Goal: Task Accomplishment & Management: Use online tool/utility

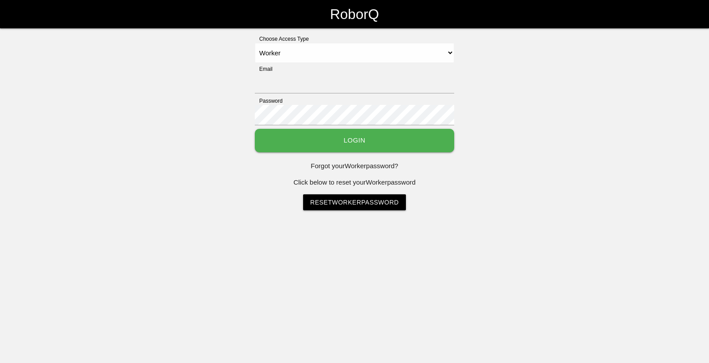
select select "Worker"
type input "[EMAIL_ADDRESS][DOMAIN_NAME]"
click at [292, 149] on button "Login" at bounding box center [354, 140] width 199 height 23
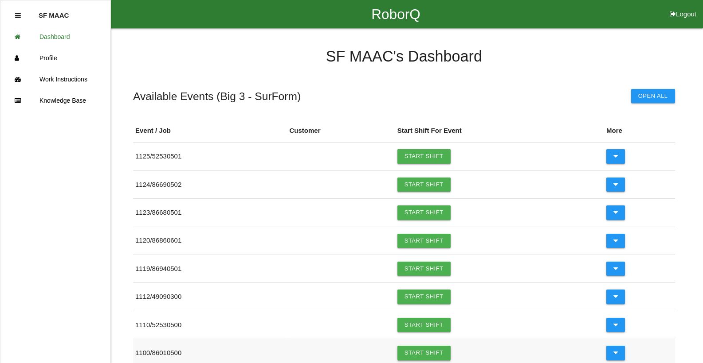
click at [424, 354] on link "Start Shift" at bounding box center [423, 353] width 53 height 14
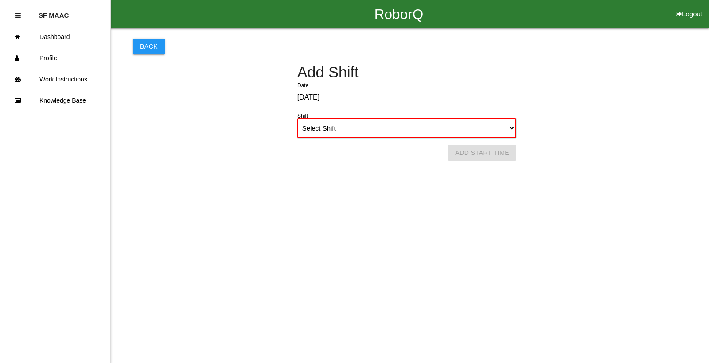
click at [505, 122] on select "Select Shift 1st Shift 2nd Shift 3rd Shift 4th Shift" at bounding box center [406, 128] width 219 height 20
select select "1"
click at [297, 118] on select "Select Shift 1st Shift 2nd Shift 3rd Shift 4th Shift" at bounding box center [406, 128] width 219 height 20
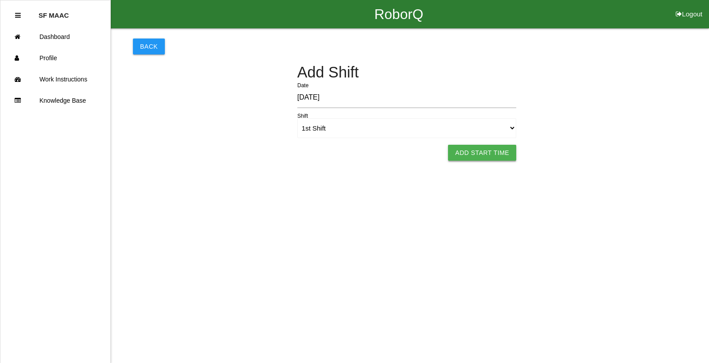
click at [506, 148] on button "Add Start Time" at bounding box center [482, 153] width 68 height 16
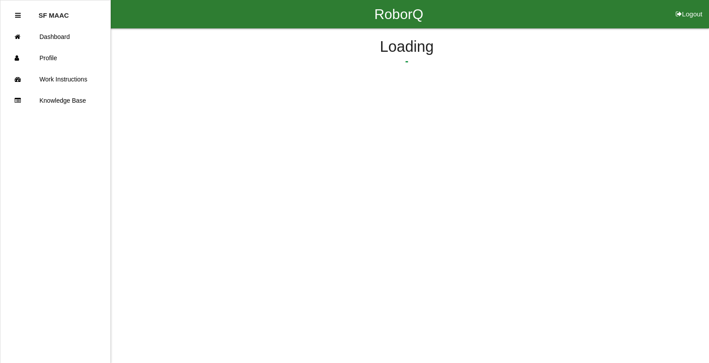
select select "6"
select select "24"
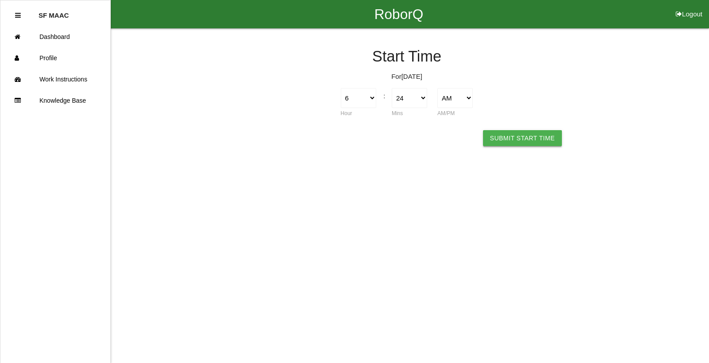
click at [510, 142] on button "Submit Start Time" at bounding box center [522, 138] width 79 height 16
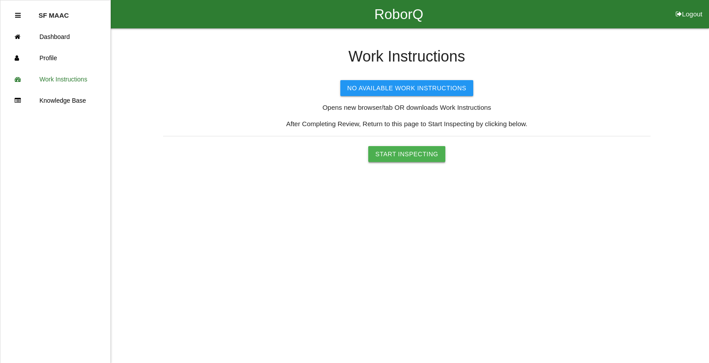
click at [393, 149] on button "Start Inspecting" at bounding box center [406, 154] width 77 height 16
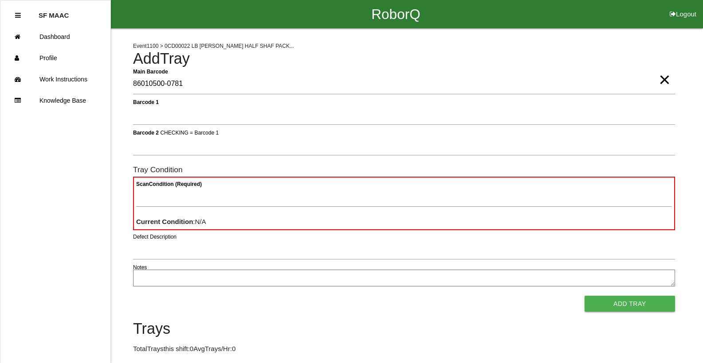
type Barcode "86010500-0781"
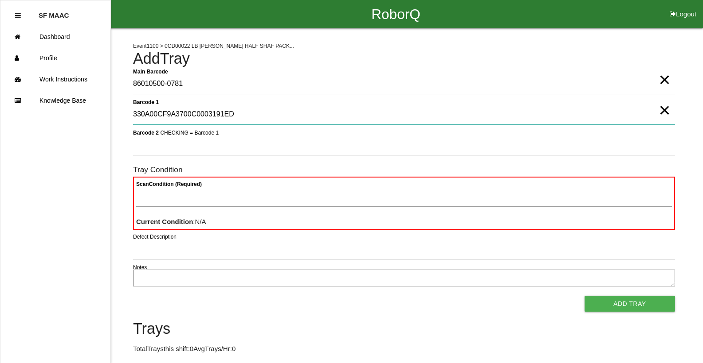
type 1 "330A00CF9A3700C0003191ED"
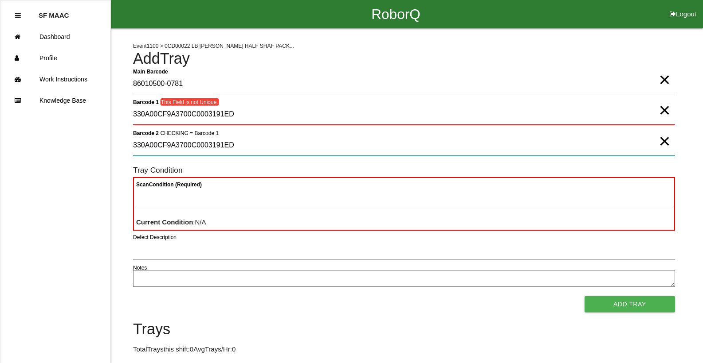
type 2 "330A00CF9A3700C0003191ED"
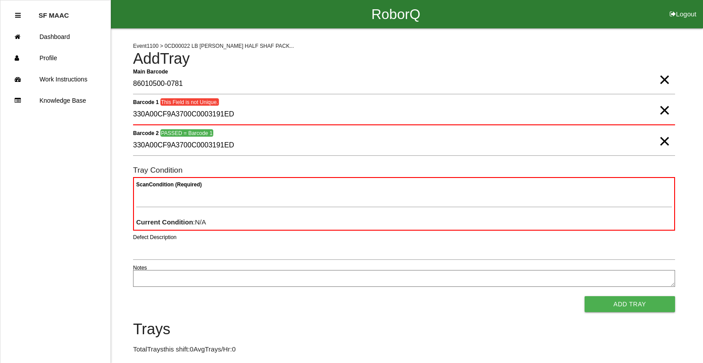
click at [407, 328] on h4 "Trays" at bounding box center [404, 329] width 542 height 17
click at [662, 109] on span "×" at bounding box center [664, 102] width 12 height 18
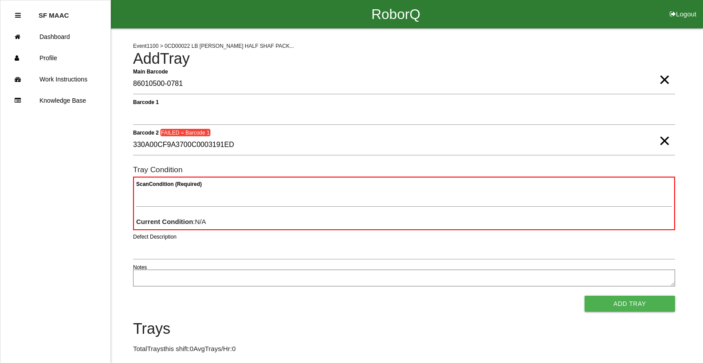
click at [663, 140] on span "×" at bounding box center [664, 132] width 12 height 18
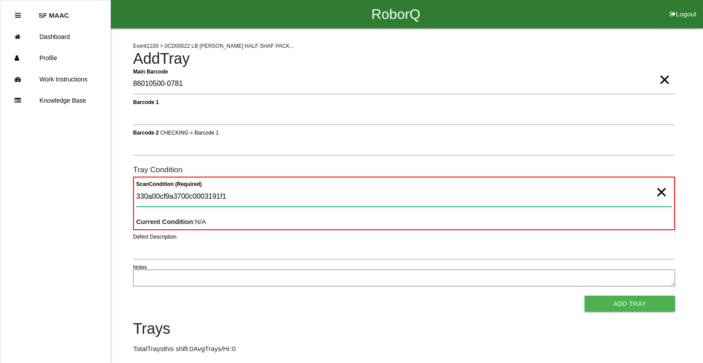
type Condition "330a00cf9a3700c0003191f1"
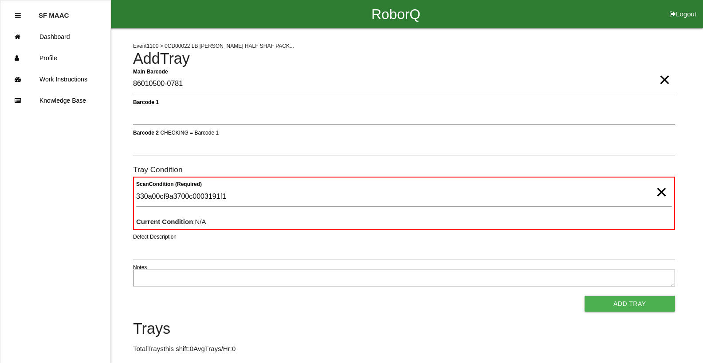
click at [656, 192] on span "×" at bounding box center [661, 184] width 12 height 18
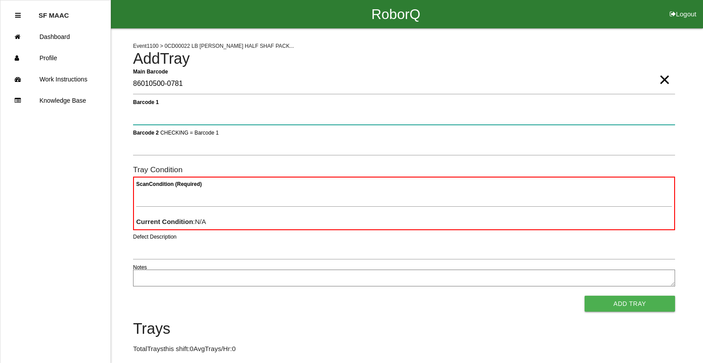
click at [277, 112] on 1 "Barcode 1" at bounding box center [404, 115] width 542 height 20
type 1 "330A00CF9A3700C0003191F1"
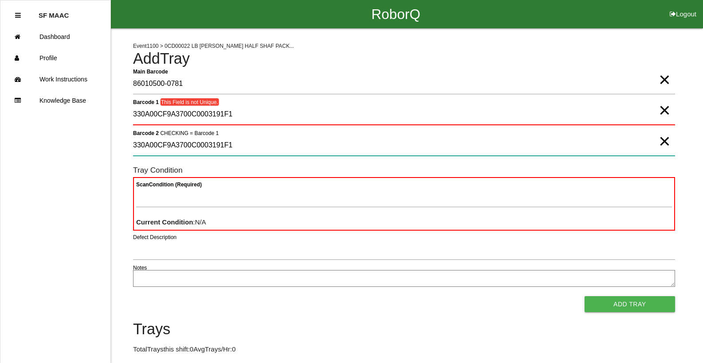
type 2 "330A00CF9A3700C0003191F1"
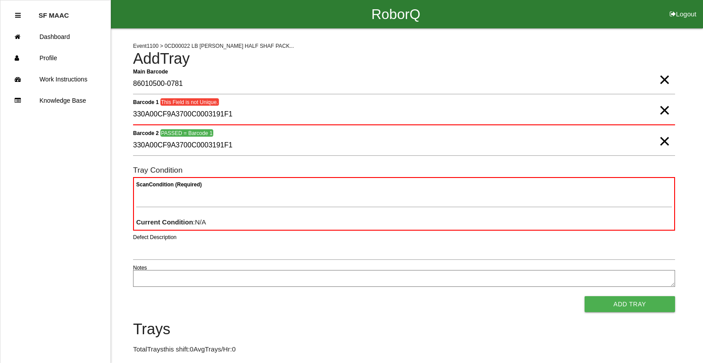
click at [664, 110] on span "×" at bounding box center [664, 102] width 12 height 18
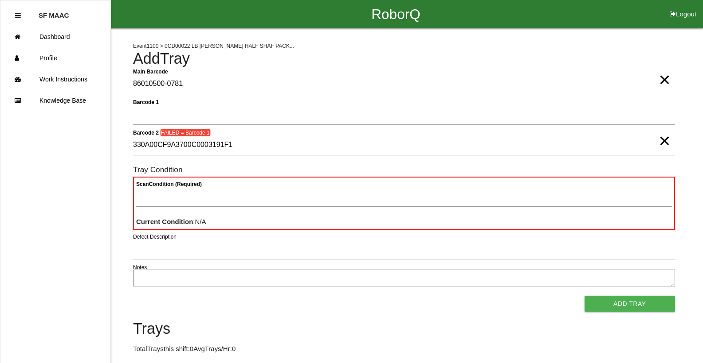
click at [659, 136] on span "×" at bounding box center [664, 132] width 12 height 18
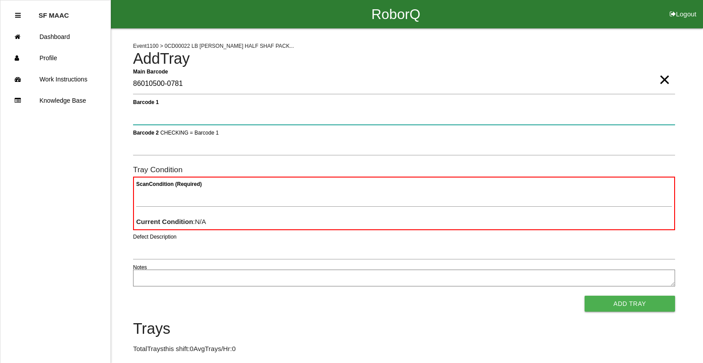
click at [657, 113] on 1 "Barcode 1" at bounding box center [404, 115] width 542 height 20
type 1 "330A00CF9A3700C0003191EC"
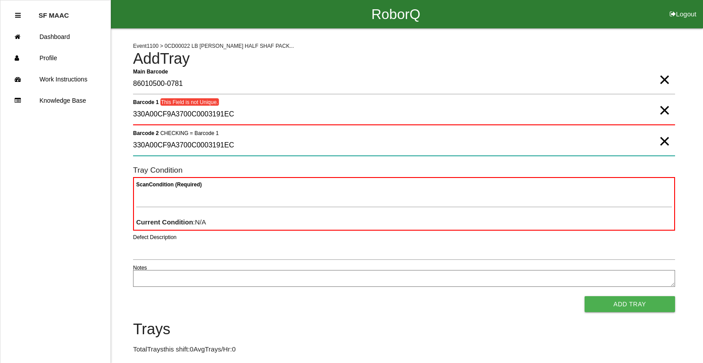
type 2 "330A00CF9A3700C0003191EC"
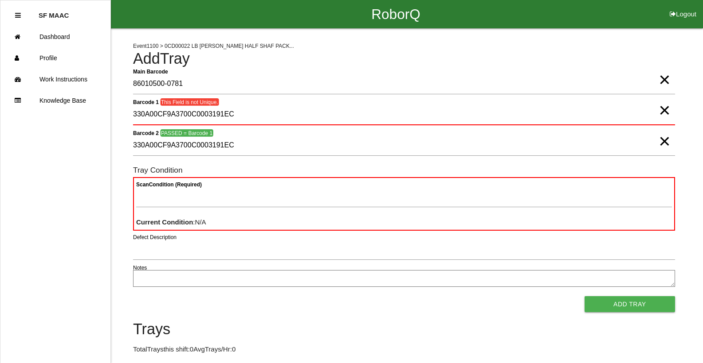
click at [658, 110] on span "×" at bounding box center [664, 102] width 12 height 18
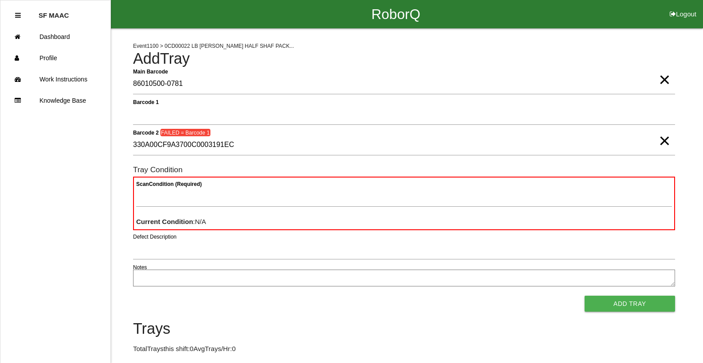
click at [667, 141] on span "×" at bounding box center [664, 132] width 12 height 18
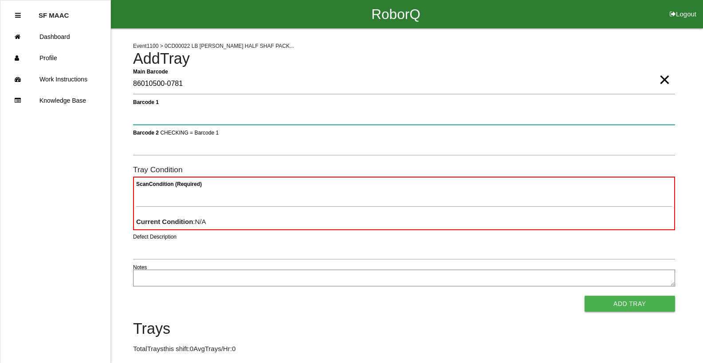
click at [246, 117] on 1 "Barcode 1" at bounding box center [404, 115] width 542 height 20
type 1 "330A00CF9A3700C0003191EC"
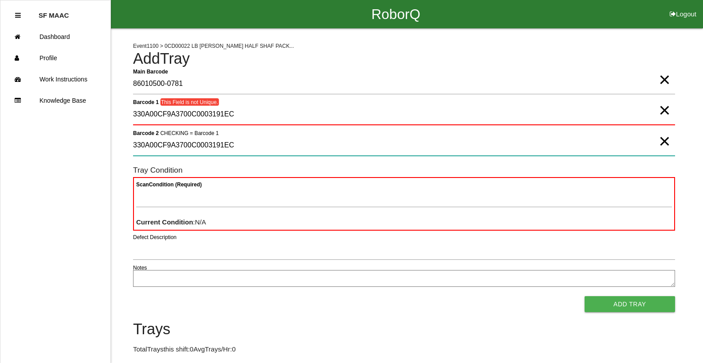
type 2 "330A00CF9A3700C0003191EC"
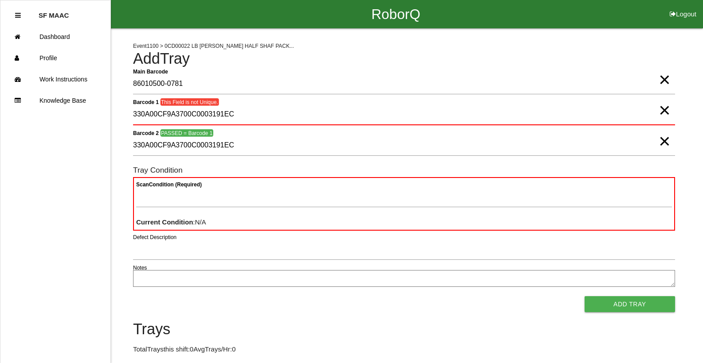
drag, startPoint x: 663, startPoint y: 108, endPoint x: 663, endPoint y: 117, distance: 8.4
click at [663, 109] on span "×" at bounding box center [664, 102] width 12 height 18
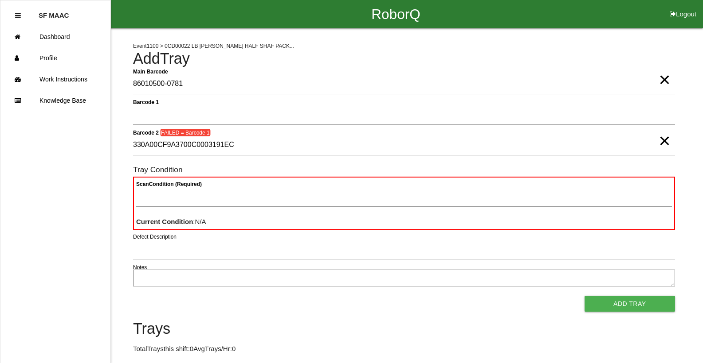
click at [665, 141] on span "×" at bounding box center [664, 132] width 12 height 18
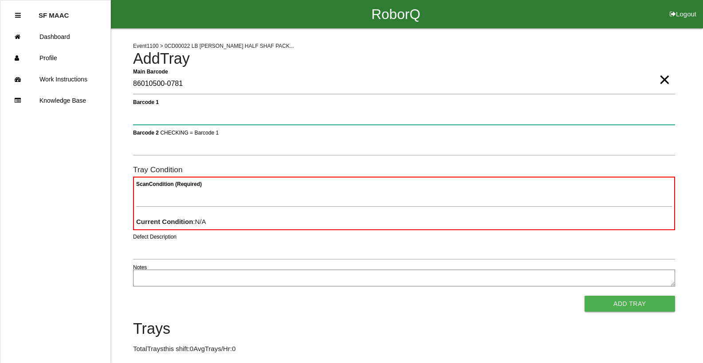
click at [363, 114] on 1 "Barcode 1" at bounding box center [404, 115] width 542 height 20
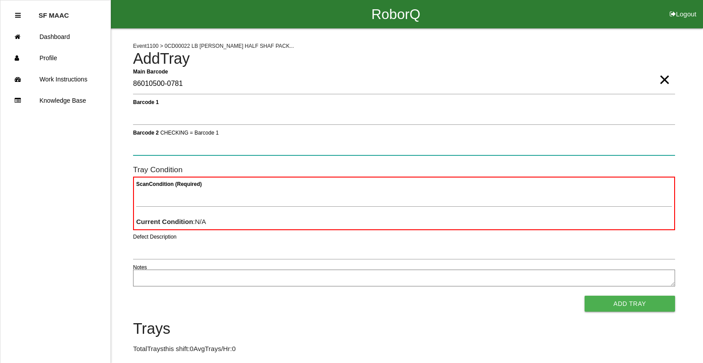
click at [349, 145] on 2 "Barcode 2 CHECKING = Barcode 1" at bounding box center [404, 145] width 542 height 20
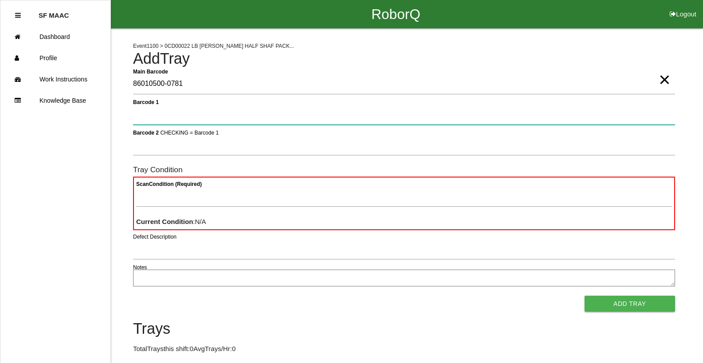
click at [294, 115] on 1 "Barcode 1" at bounding box center [404, 115] width 542 height 20
type 1 "330A00CF9A3700C0003191EE"
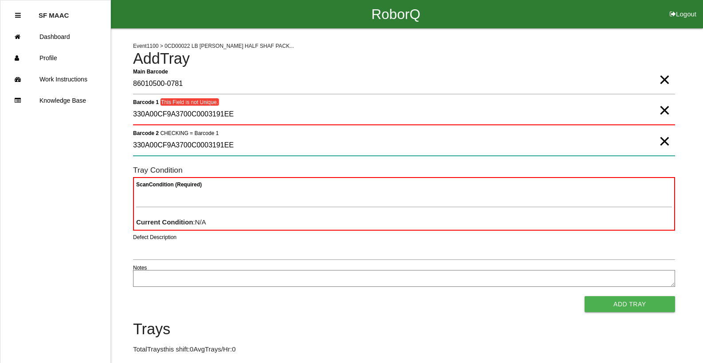
type 2 "330A00CF9A3700C0003191EE"
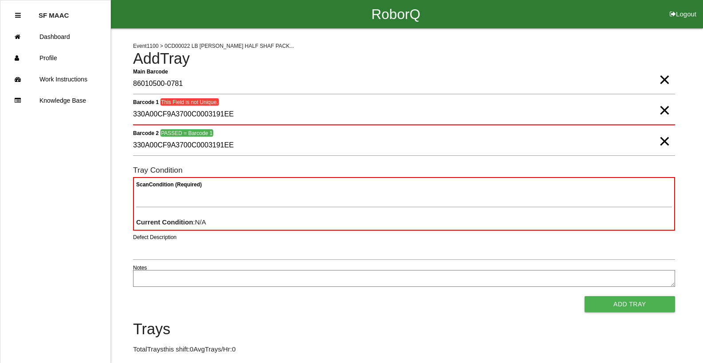
click at [659, 110] on span "×" at bounding box center [664, 102] width 12 height 18
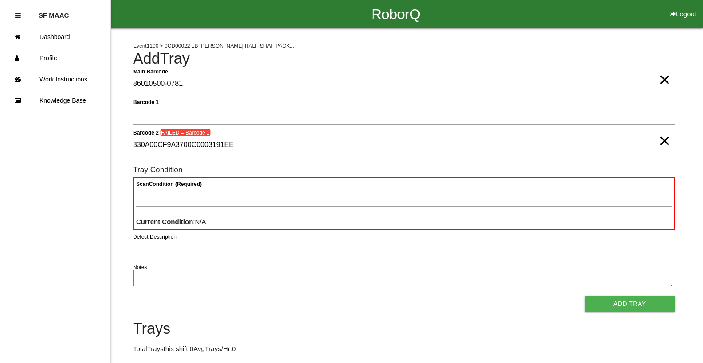
click at [664, 141] on span "×" at bounding box center [664, 132] width 12 height 18
click at [662, 80] on span "×" at bounding box center [664, 71] width 12 height 18
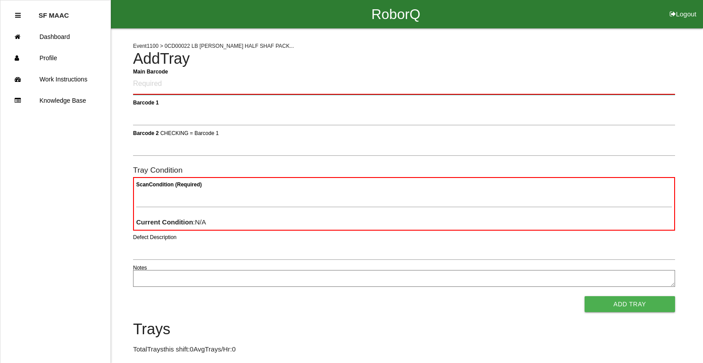
click at [491, 76] on Barcode "Main Barcode" at bounding box center [404, 84] width 542 height 21
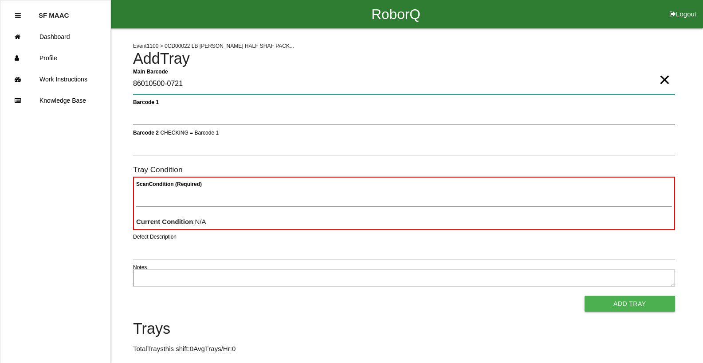
type Barcode "86010500-0721"
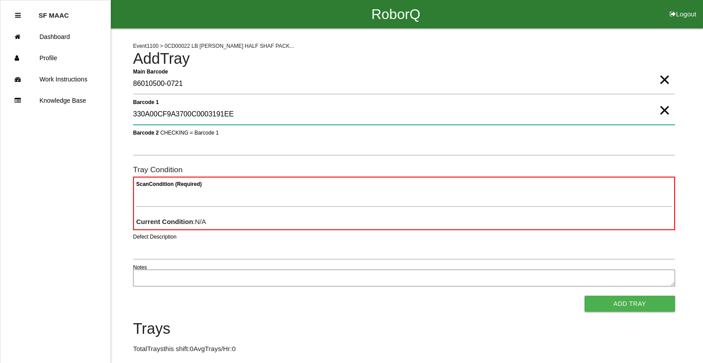
type 1 "330A00CF9A3700C0003191EE"
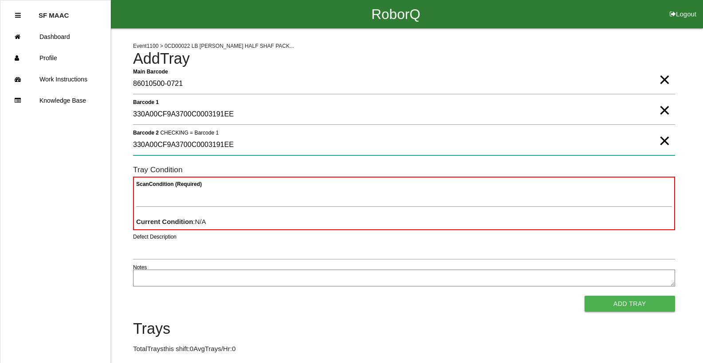
type 2 "330A00CF9A3700C0003191EE"
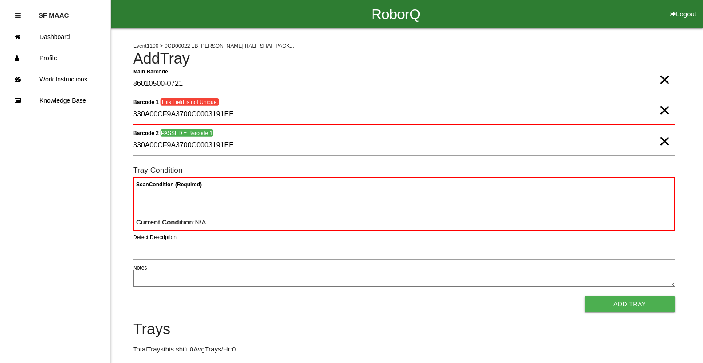
click at [658, 108] on span "×" at bounding box center [664, 102] width 12 height 18
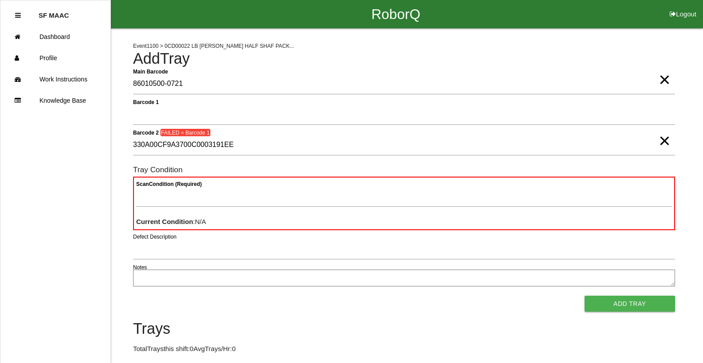
click at [663, 141] on span "×" at bounding box center [664, 132] width 12 height 18
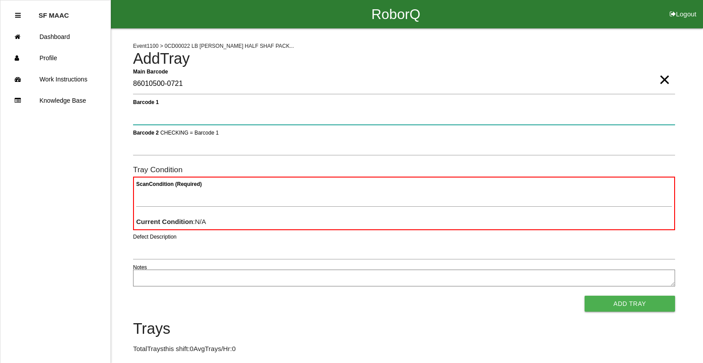
click at [641, 117] on 1 "Barcode 1" at bounding box center [404, 115] width 542 height 20
type 1 "330A00CF9A3700C0003191F2"
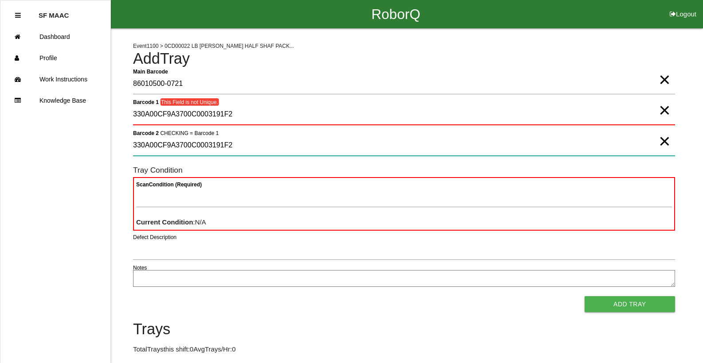
type 2 "330A00CF9A3700C0003191F2"
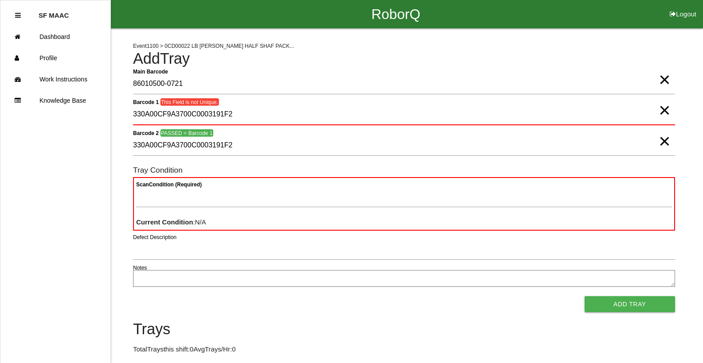
click at [660, 110] on span "×" at bounding box center [664, 102] width 12 height 18
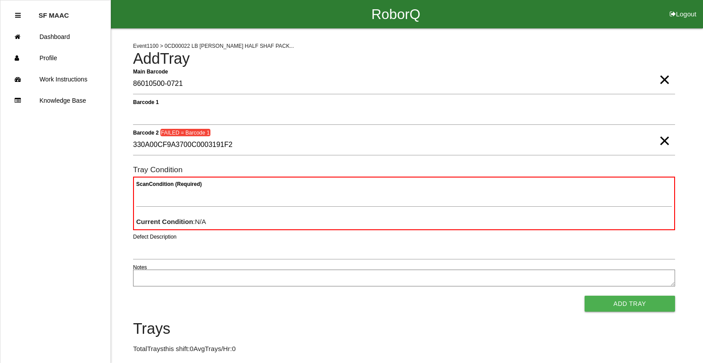
click at [660, 140] on span "×" at bounding box center [664, 132] width 12 height 18
click at [538, 102] on form "Main Barcode 86010500-0721 × Barcode 1 Barcode 2 CHECKING = Barcode 1 Tray Cond…" at bounding box center [404, 193] width 542 height 238
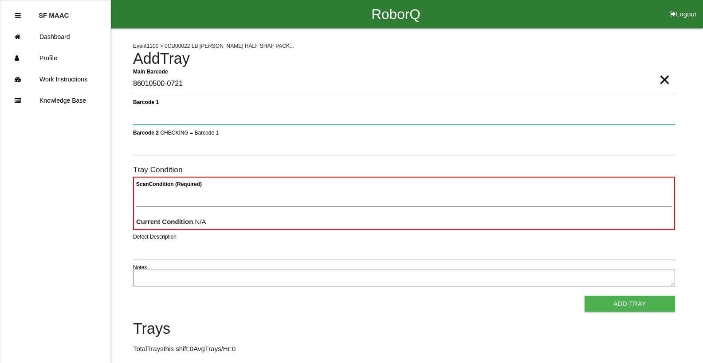
click at [145, 119] on 1 "Barcode 1" at bounding box center [404, 115] width 542 height 20
type 1 "330A00CF9A3700C0003191EB"
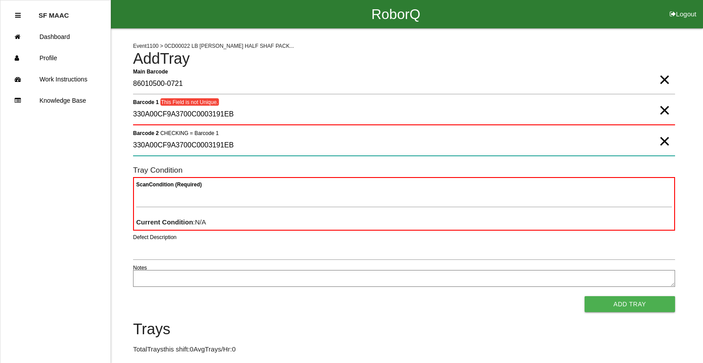
type 2 "330A00CF9A3700C0003191EB"
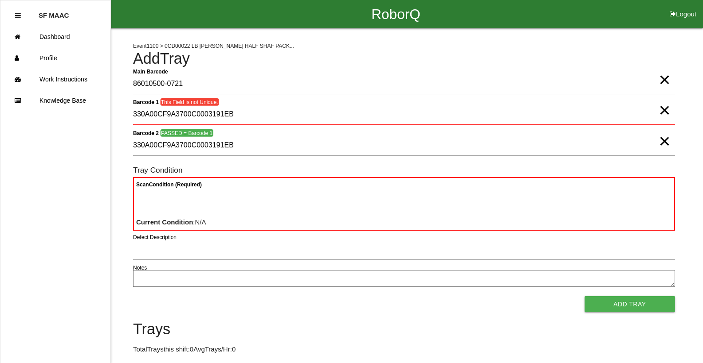
click at [667, 141] on span "×" at bounding box center [664, 133] width 12 height 18
click at [664, 110] on span "×" at bounding box center [664, 102] width 12 height 18
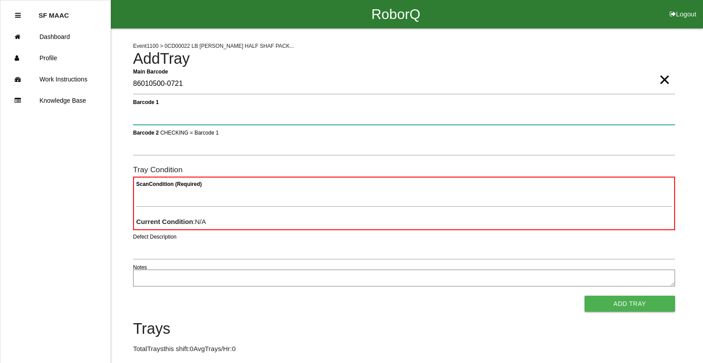
click at [160, 107] on 1 "Barcode 1" at bounding box center [404, 115] width 542 height 20
type 1 "330A00CF9A3700C0003191EE"
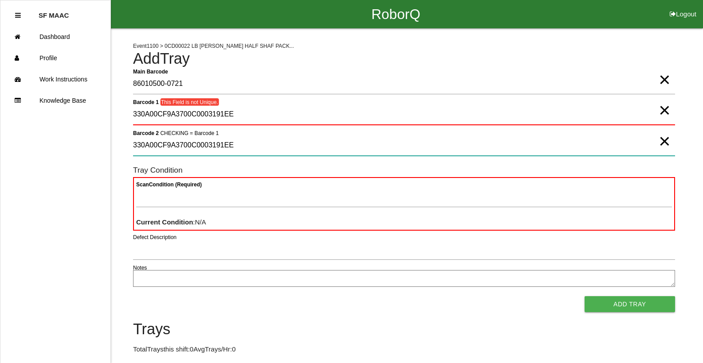
type 2 "330A00CF9A3700C0003191EE"
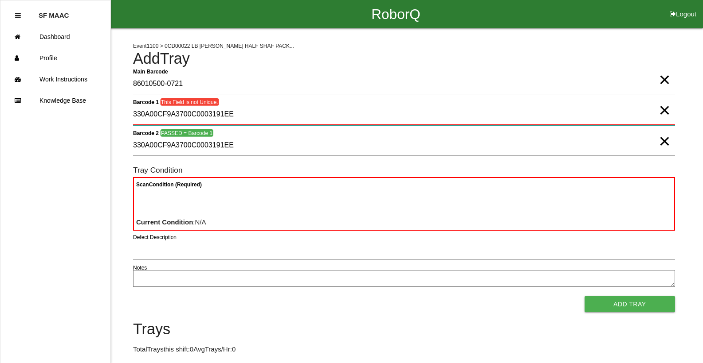
click at [655, 113] on 1 "330A00CF9A3700C0003191EE" at bounding box center [404, 115] width 542 height 21
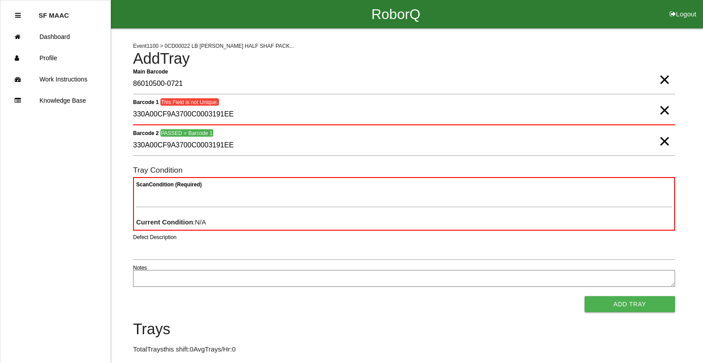
click at [658, 110] on span "×" at bounding box center [664, 102] width 12 height 18
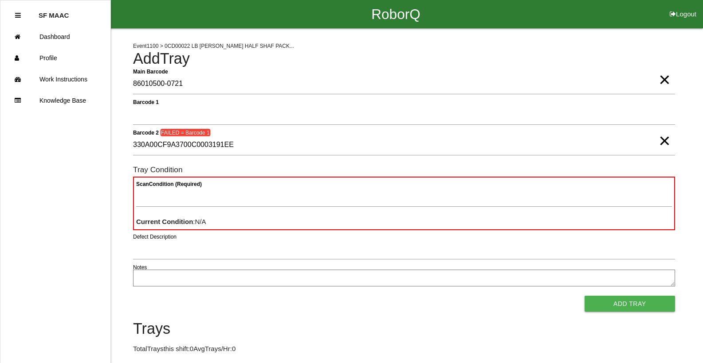
click at [663, 141] on span "×" at bounding box center [664, 132] width 12 height 18
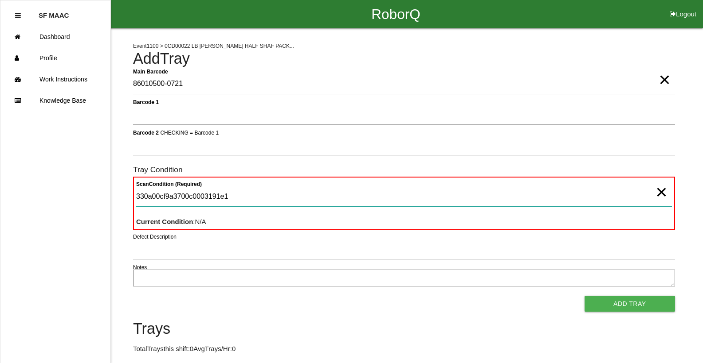
type Condition "330a00cf9a3700c0003191e1"
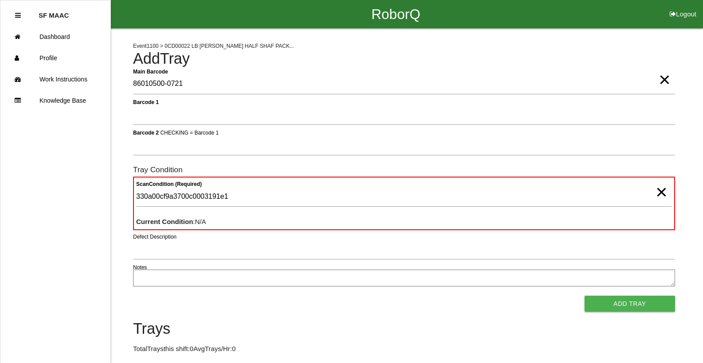
click at [662, 190] on span "×" at bounding box center [661, 184] width 12 height 18
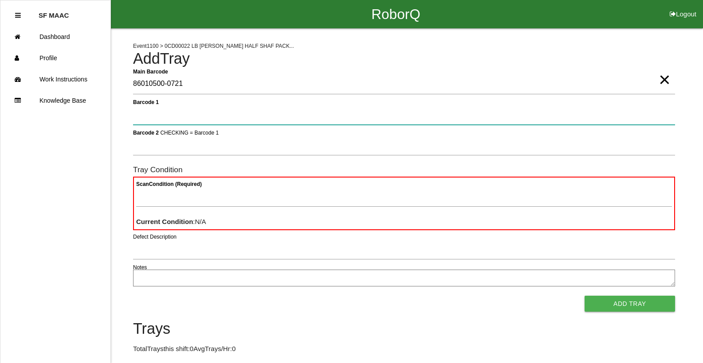
click at [486, 109] on 1 "Barcode 1" at bounding box center [404, 115] width 542 height 20
type 1 "330A00CF9A3700C0003191E1"
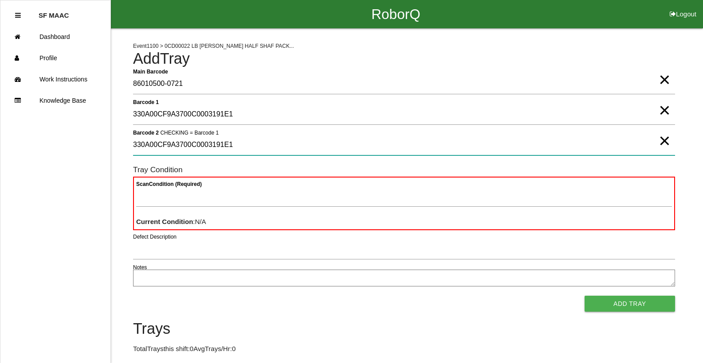
type 2 "330A00CF9A3700C0003191E1"
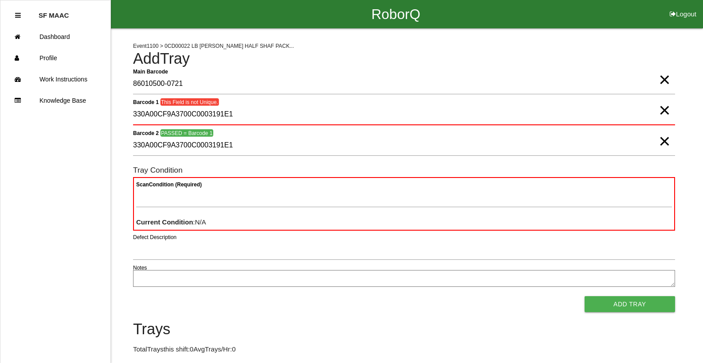
click at [660, 110] on span "×" at bounding box center [664, 102] width 12 height 18
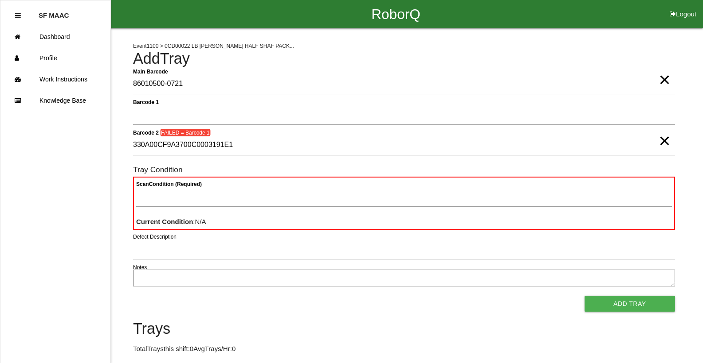
click at [661, 141] on span "×" at bounding box center [664, 132] width 12 height 18
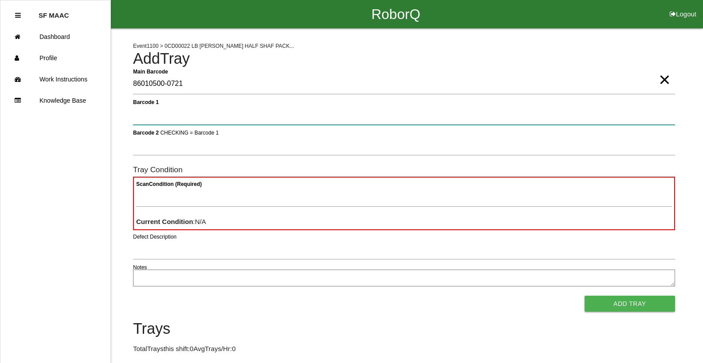
click at [627, 112] on 1 "Barcode 1" at bounding box center [404, 115] width 542 height 20
type 1 "330A00CF9A3700C0003191E7"
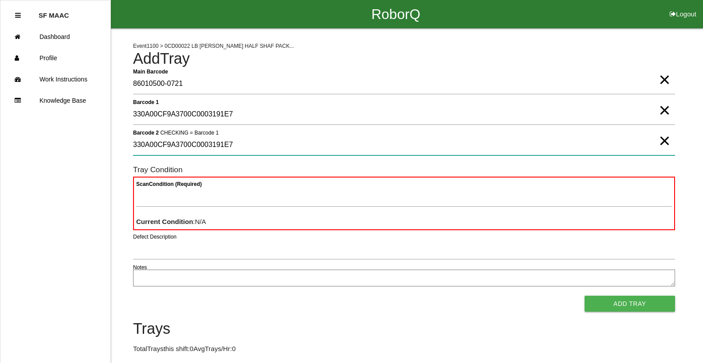
type 2 "330A00CF9A3700C0003191E7"
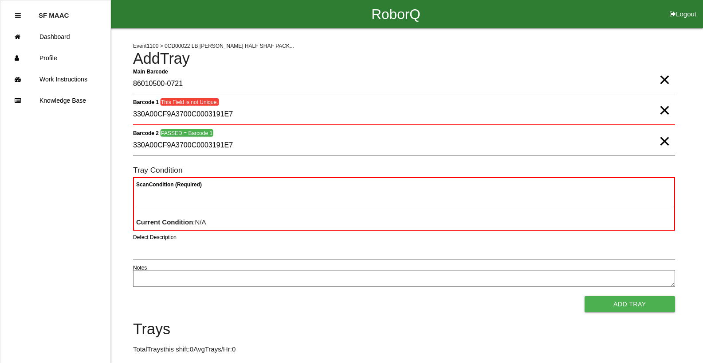
click at [664, 109] on span "×" at bounding box center [664, 102] width 12 height 18
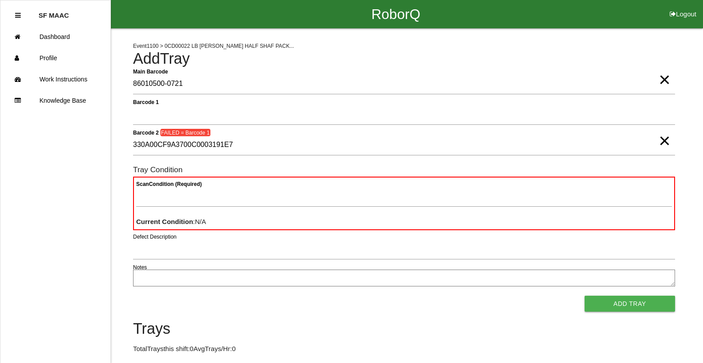
click at [666, 141] on span "×" at bounding box center [664, 132] width 12 height 18
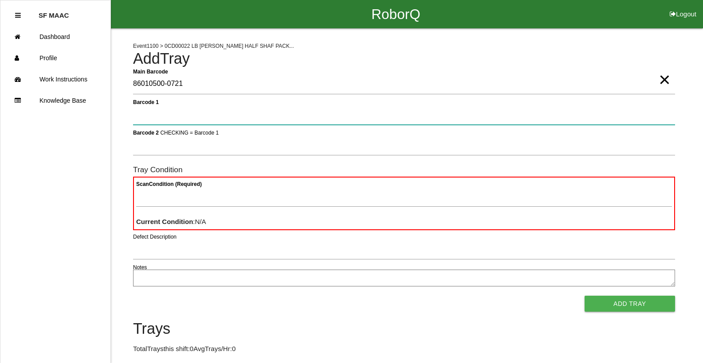
click at [185, 110] on 1 "Barcode 1" at bounding box center [404, 115] width 542 height 20
type 1 "330A00CF9A3700C0003191D0"
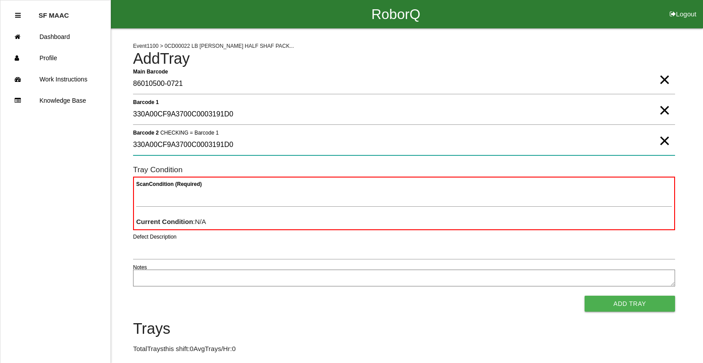
type 2 "330A00CF9A3700C0003191D0"
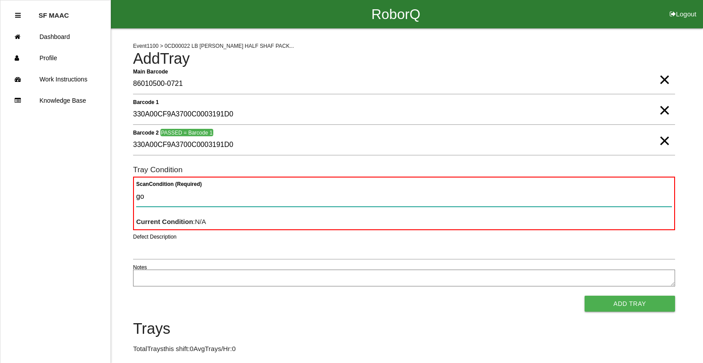
type Condition "goo"
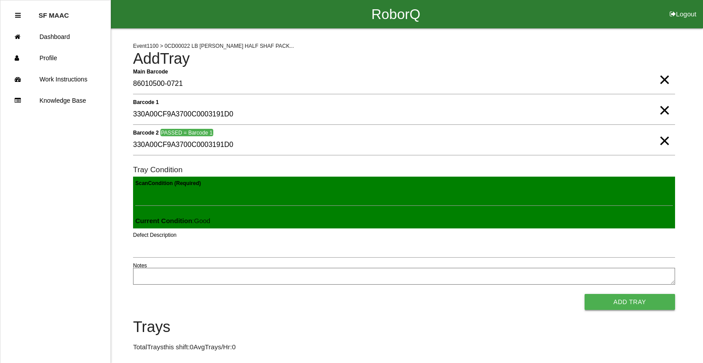
click at [599, 301] on button "Add Tray" at bounding box center [629, 302] width 90 height 16
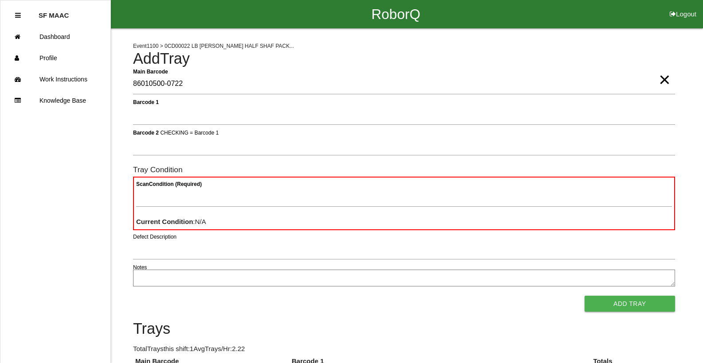
type Barcode "86010500-0722"
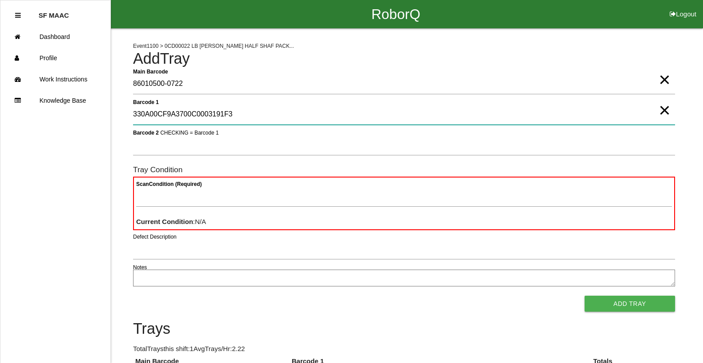
type 1 "330A00CF9A3700C0003191F3"
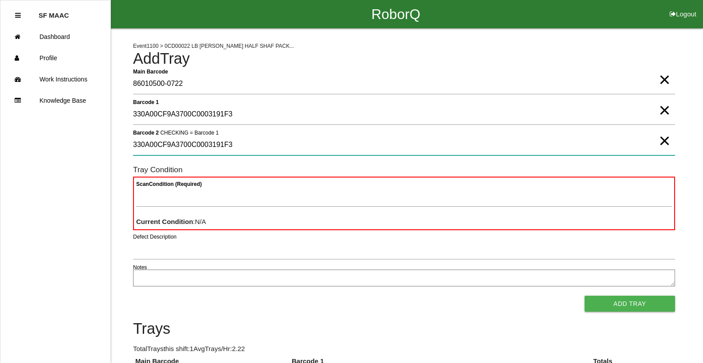
type 2 "330A00CF9A3700C0003191F3"
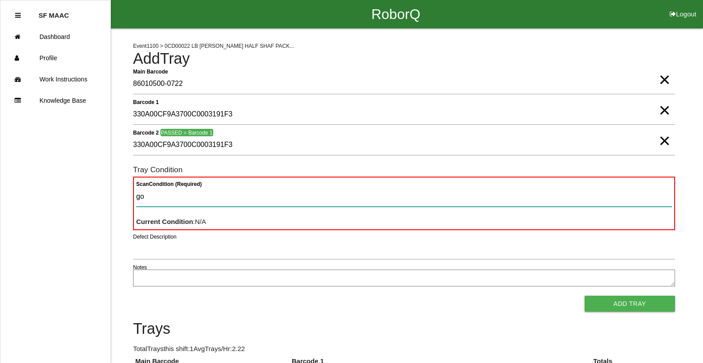
type Condition "goo"
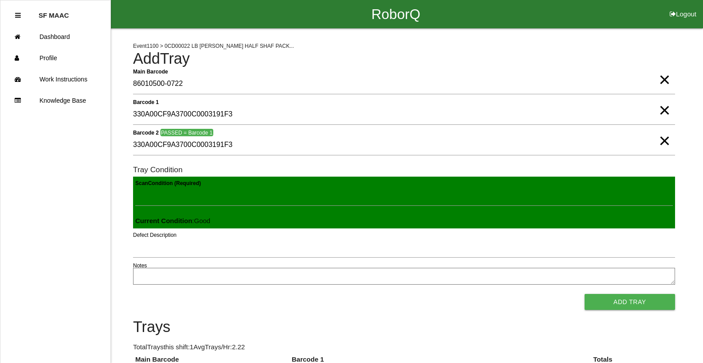
click at [584, 294] on button "Add Tray" at bounding box center [629, 302] width 90 height 16
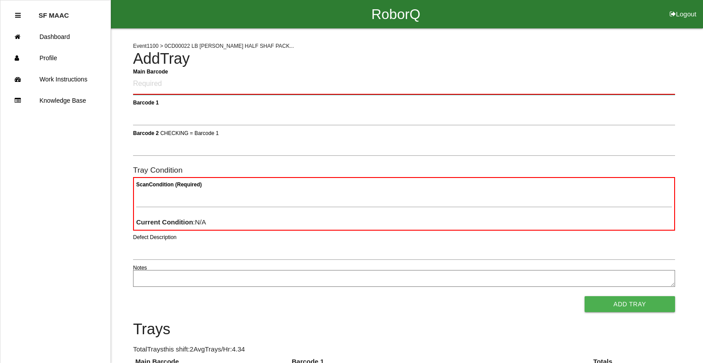
click at [143, 87] on Barcode "Main Barcode" at bounding box center [404, 84] width 542 height 21
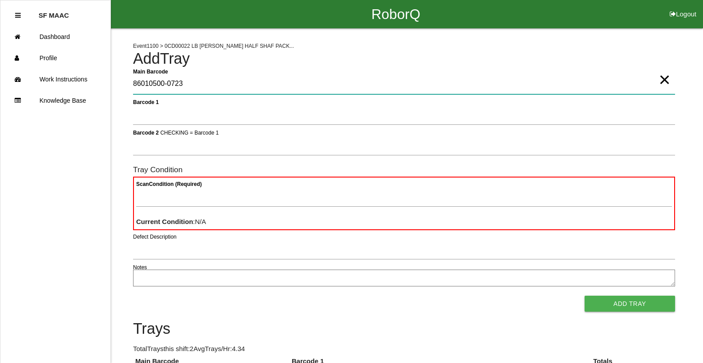
type Barcode "86010500-0723"
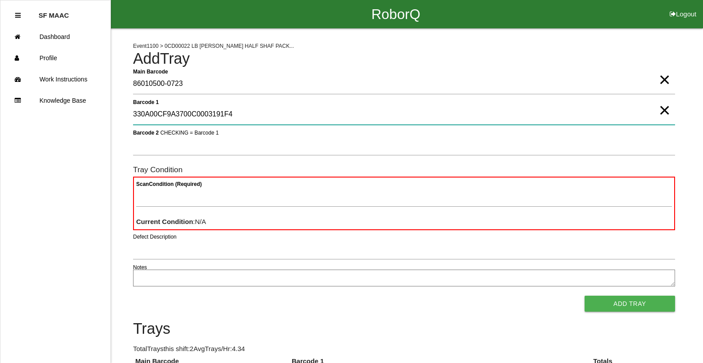
type 1 "330A00CF9A3700C0003191F4"
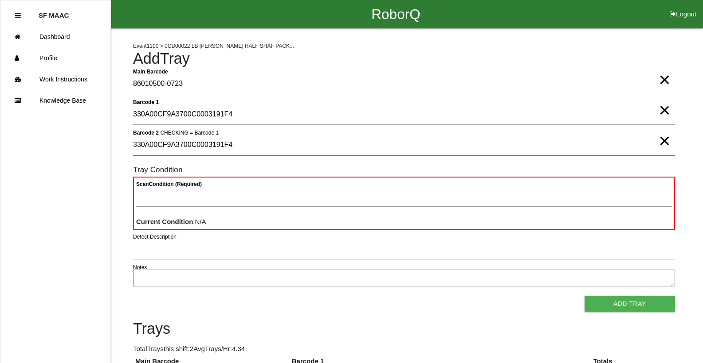
type 2 "330A00CF9A3700C0003191F4"
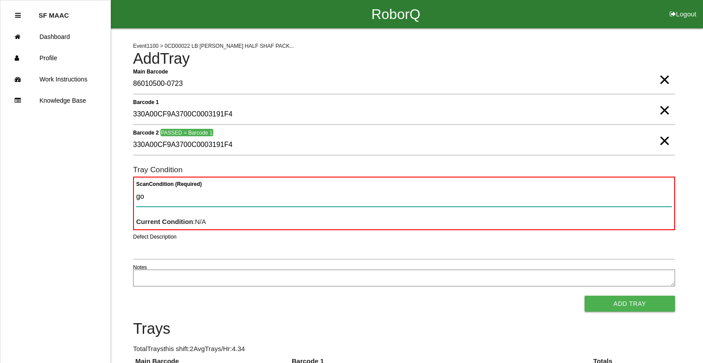
type Condition "goo"
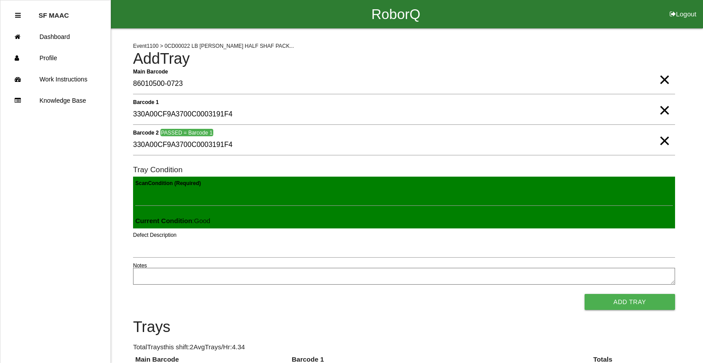
click at [584, 294] on button "Add Tray" at bounding box center [629, 302] width 90 height 16
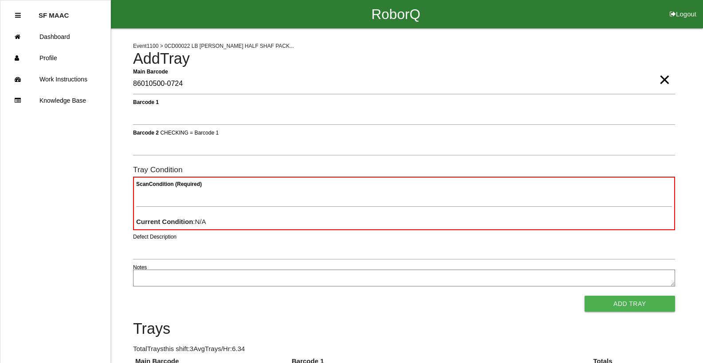
type Barcode "86010500-0724"
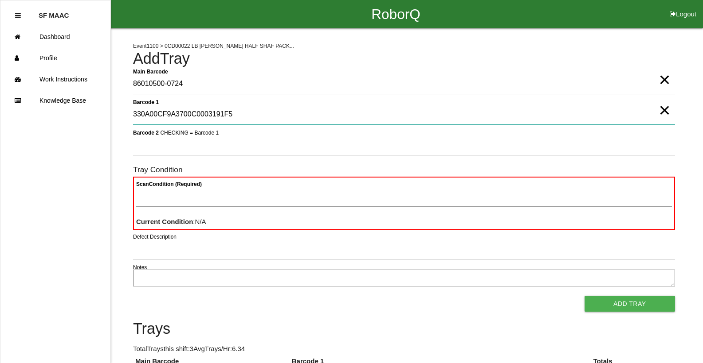
type 1 "330A00CF9A3700C0003191F5"
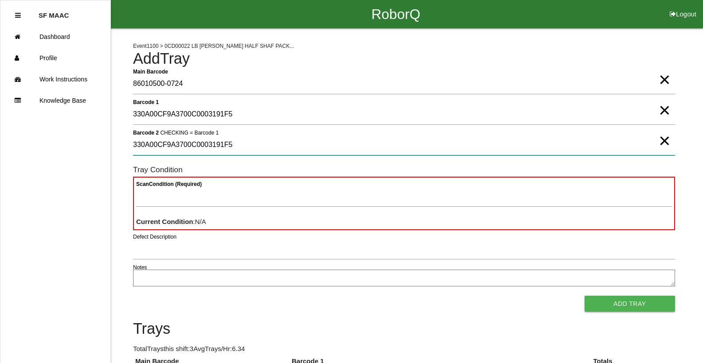
type 2 "330A00CF9A3700C0003191F5"
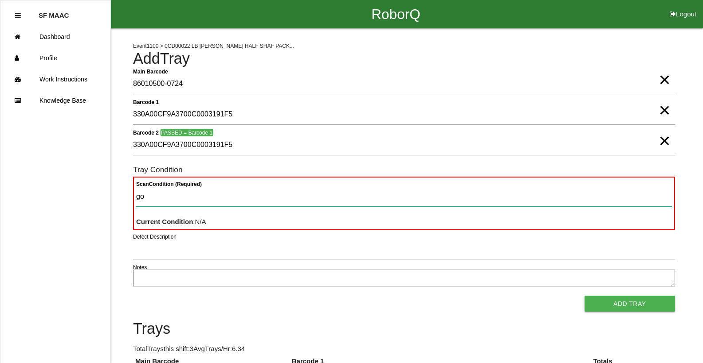
type Condition "goo"
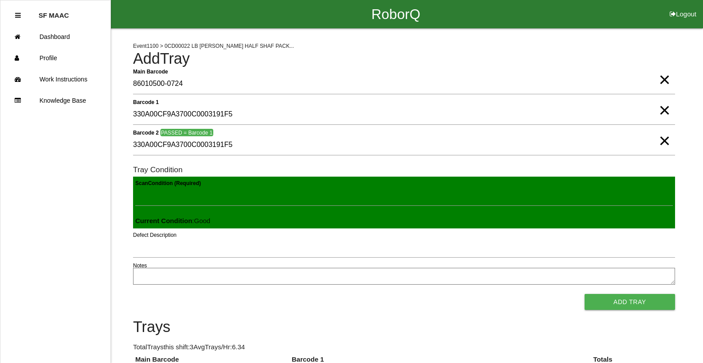
click at [584, 294] on button "Add Tray" at bounding box center [629, 302] width 90 height 16
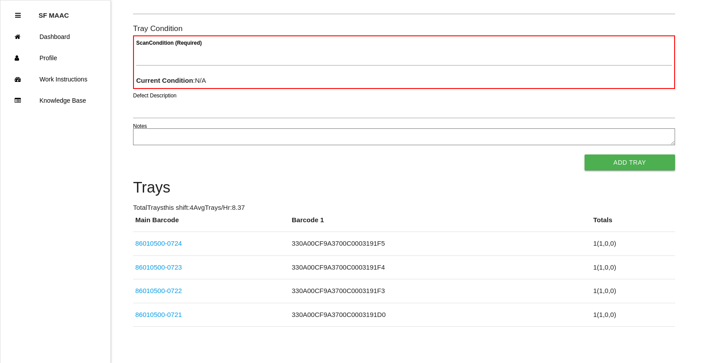
scroll to position [79, 0]
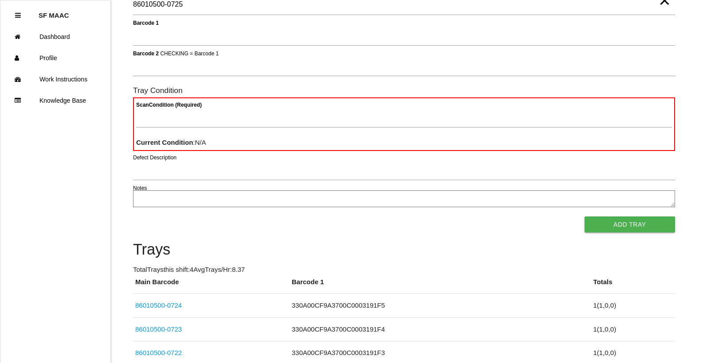
type Barcode "86010500-0725"
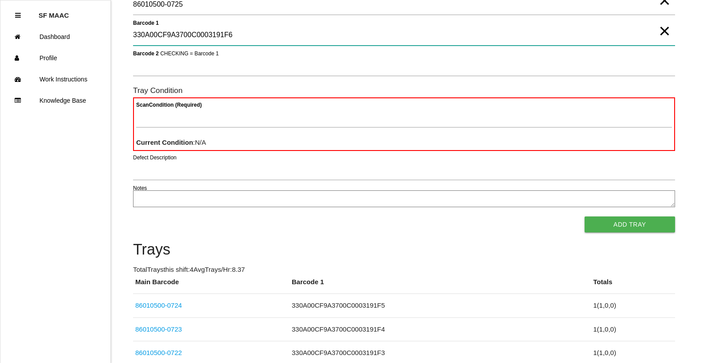
type 1 "330A00CF9A3700C0003191F6"
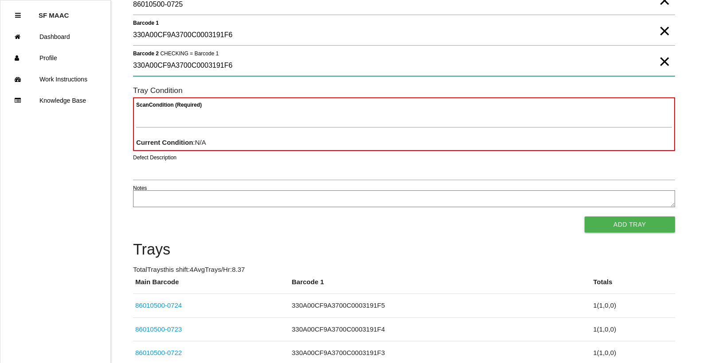
type 2 "330A00CF9A3700C0003191F6"
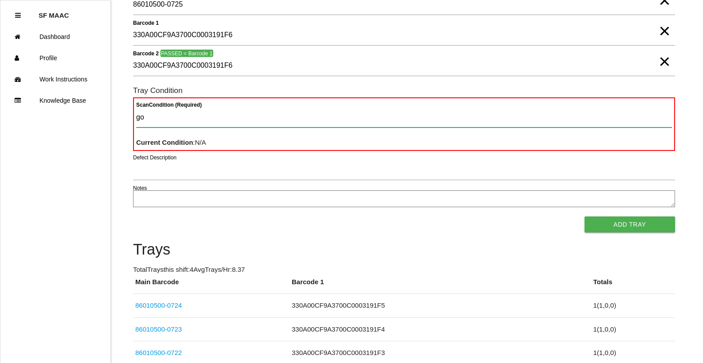
type Condition "goo"
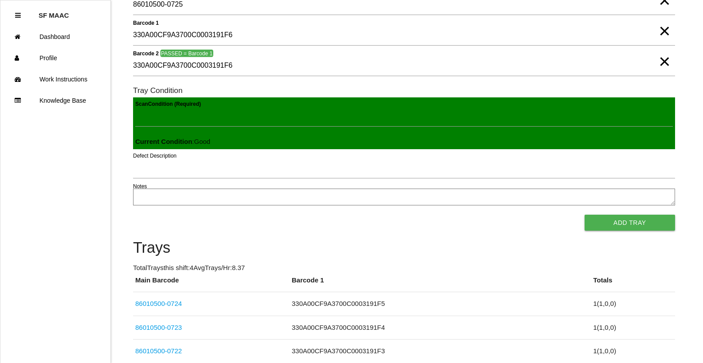
click at [584, 215] on button "Add Tray" at bounding box center [629, 223] width 90 height 16
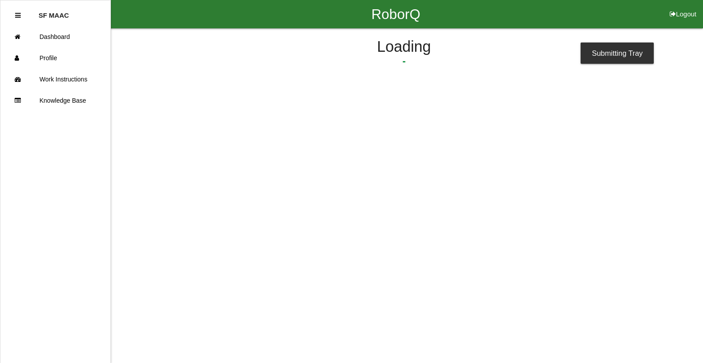
scroll to position [0, 0]
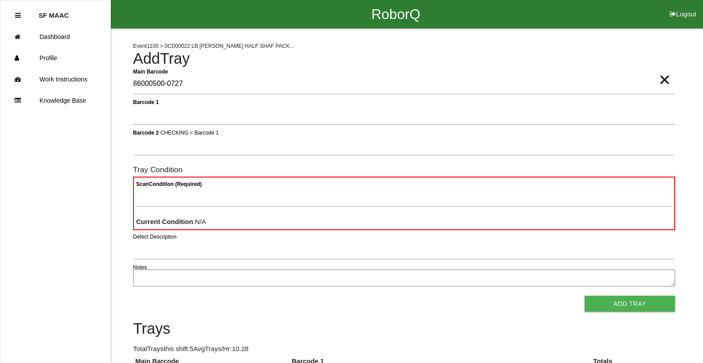
type Barcode "86000500-0727"
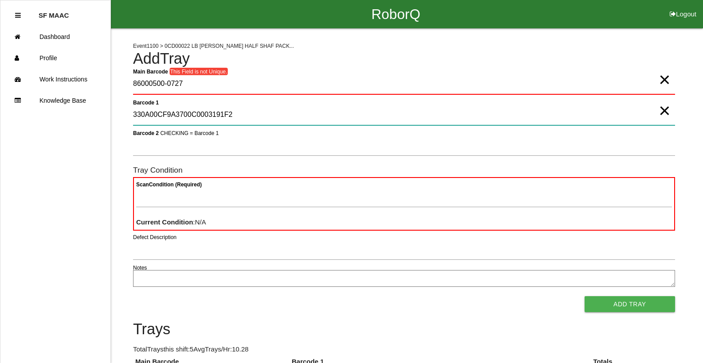
type 1 "330A00CF9A3700C0003191F2"
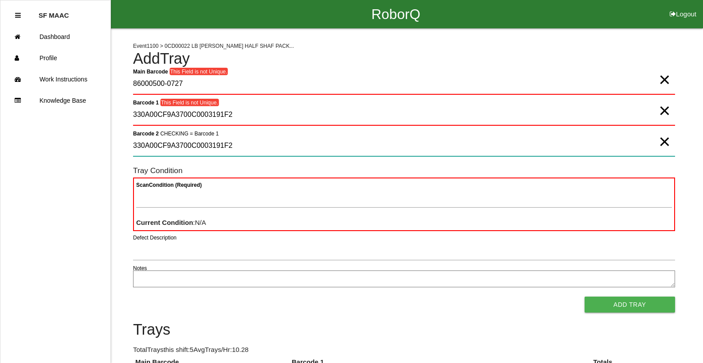
type 2 "330A00CF9A3700C0003191F2"
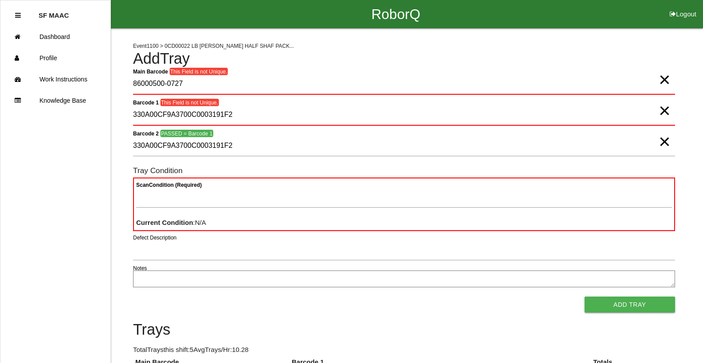
click at [658, 142] on span "×" at bounding box center [664, 133] width 12 height 18
click at [662, 110] on span "×" at bounding box center [664, 102] width 12 height 18
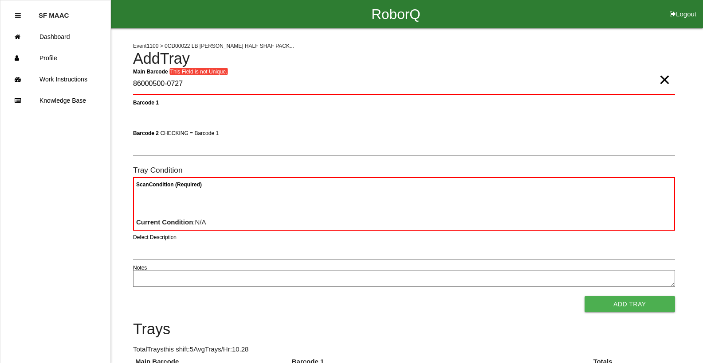
click at [660, 80] on span "×" at bounding box center [664, 71] width 12 height 18
click at [489, 83] on Barcode "Main Barcode" at bounding box center [404, 84] width 542 height 21
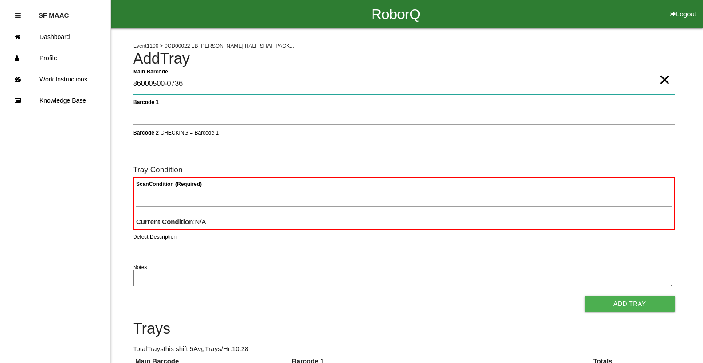
type Barcode "86000500-0736"
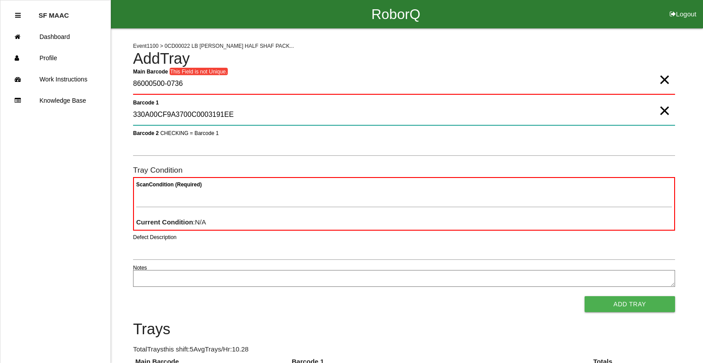
type 1 "330A00CF9A3700C0003191EE"
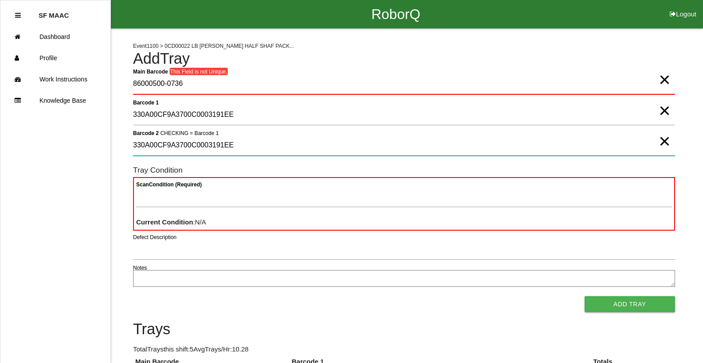
type 2 "330A00CF9A3700C0003191EE"
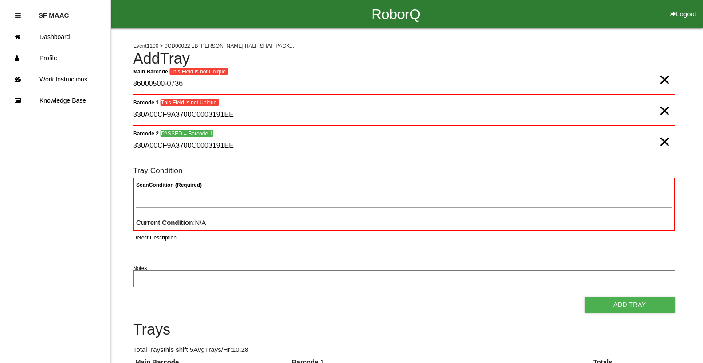
click at [660, 142] on span "×" at bounding box center [664, 133] width 12 height 18
click at [666, 109] on span "×" at bounding box center [664, 102] width 12 height 18
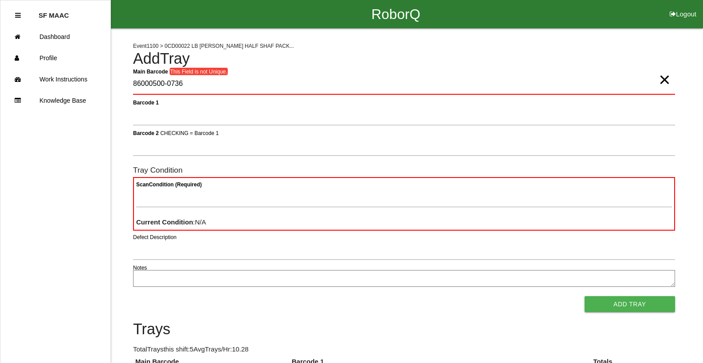
click at [660, 80] on span "×" at bounding box center [664, 71] width 12 height 18
click at [618, 86] on Barcode "Main Barcode" at bounding box center [404, 84] width 542 height 21
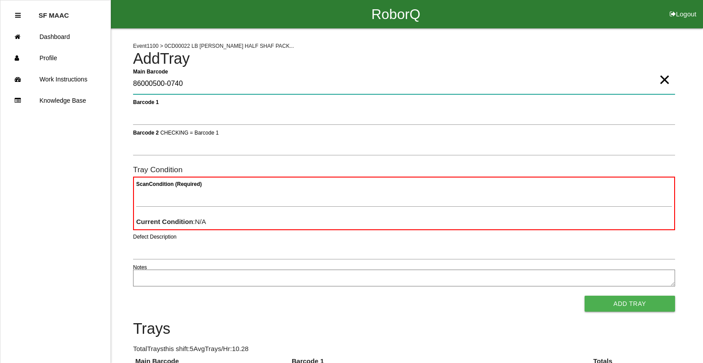
type Barcode "86000500-0740"
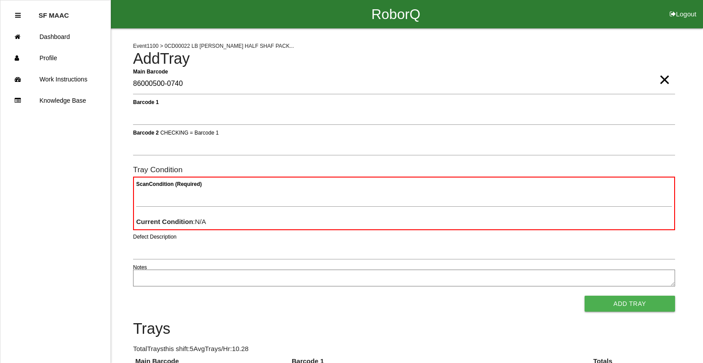
click at [661, 80] on span "×" at bounding box center [664, 71] width 12 height 18
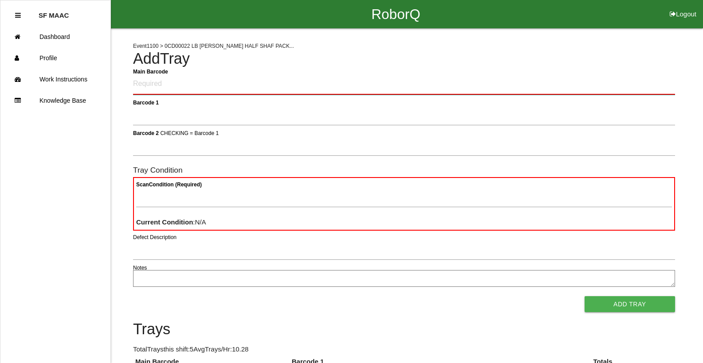
click at [339, 88] on Barcode "Main Barcode" at bounding box center [404, 84] width 542 height 21
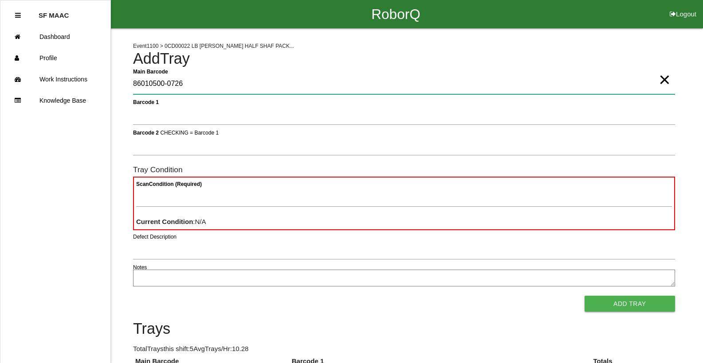
type Barcode "86010500-0726"
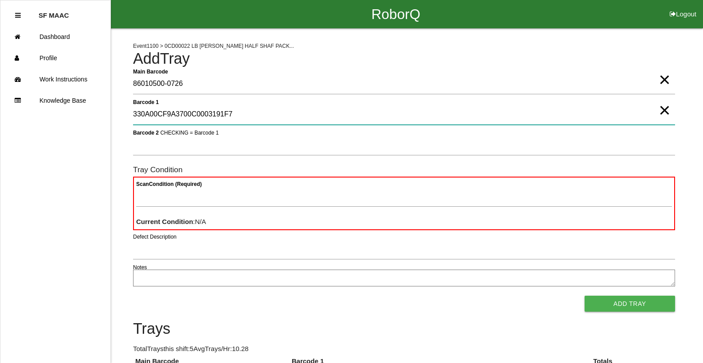
type 1 "330A00CF9A3700C0003191F7"
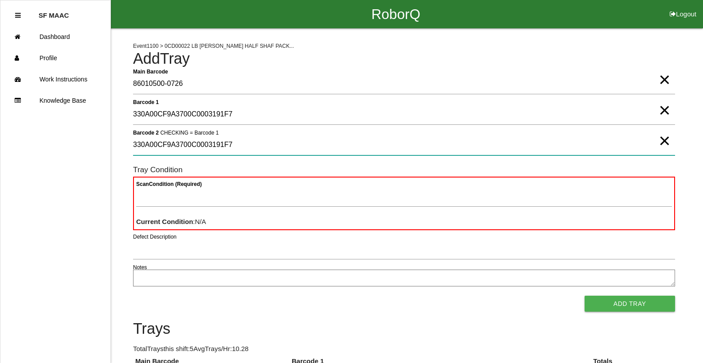
type 2 "330A00CF9A3700C0003191F7"
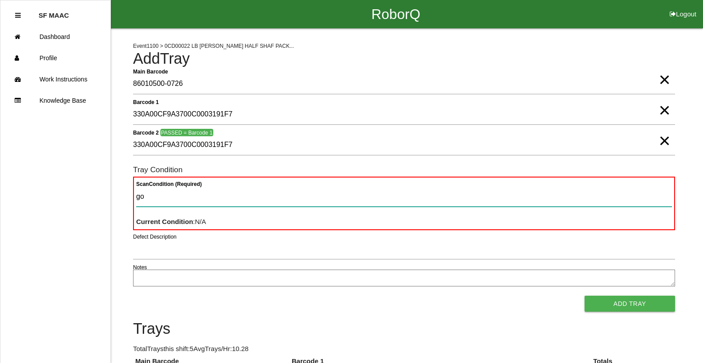
type Condition "goo"
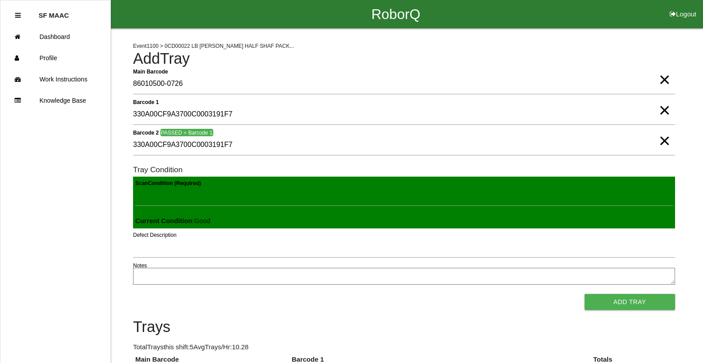
click at [584, 294] on button "Add Tray" at bounding box center [629, 302] width 90 height 16
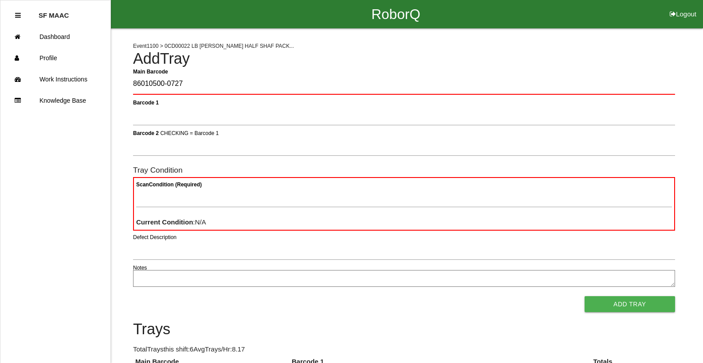
type Barcode "86010500-0727"
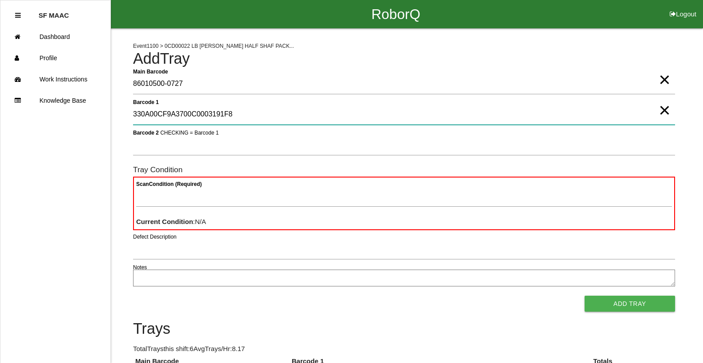
type 1 "330A00CF9A3700C0003191F8"
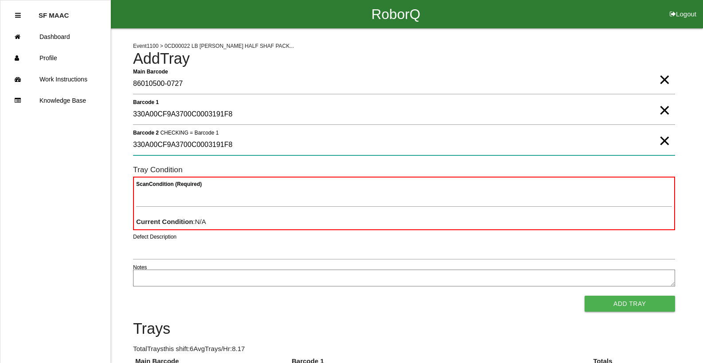
type 2 "330A00CF9A3700C0003191F8"
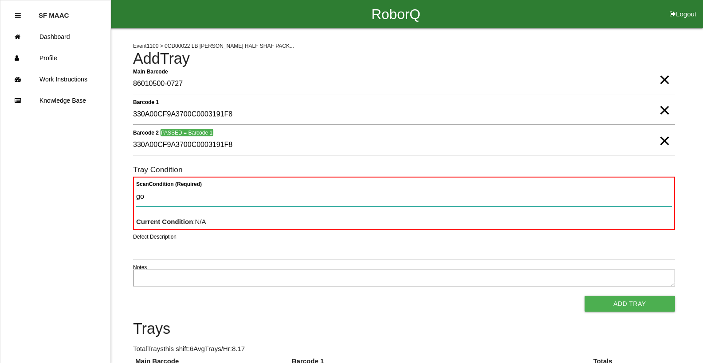
type Condition "goo"
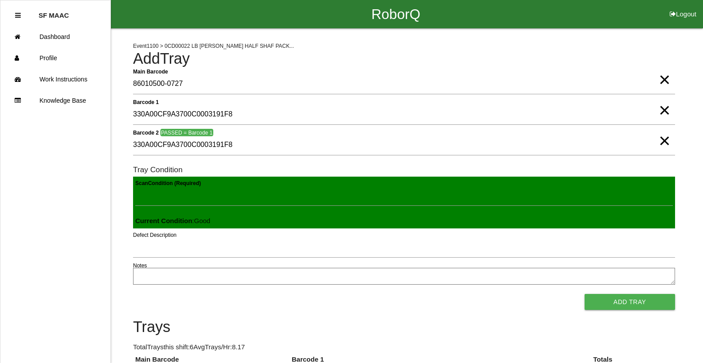
click at [584, 294] on button "Add Tray" at bounding box center [629, 302] width 90 height 16
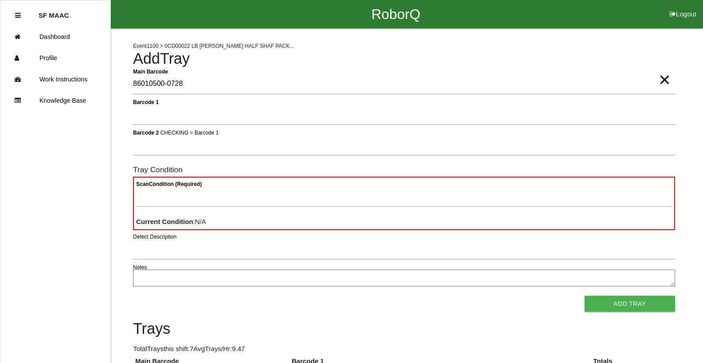
type Barcode "86010500-0728"
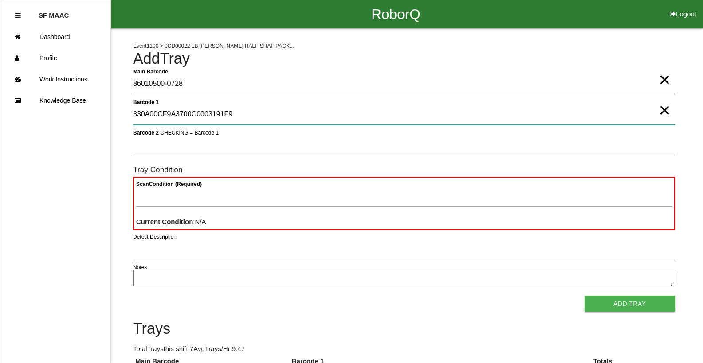
type 1 "330A00CF9A3700C0003191F9"
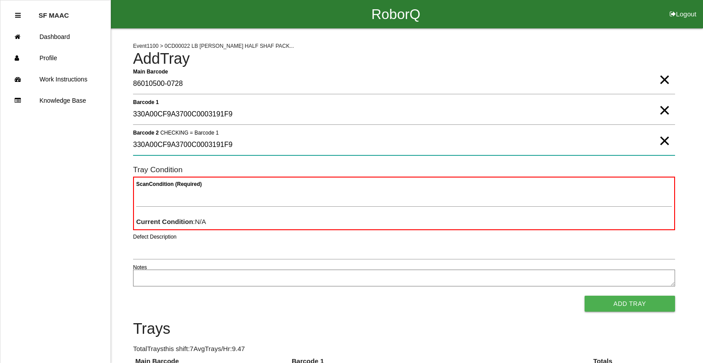
type 2 "330A00CF9A3700C0003191F9"
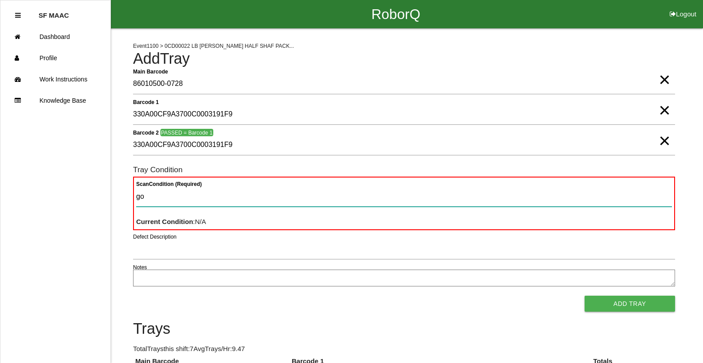
type Condition "goo"
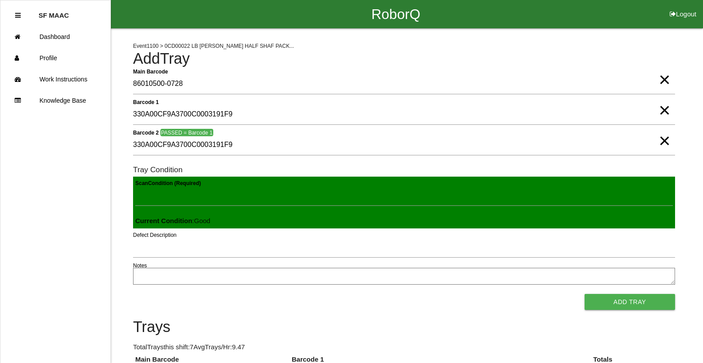
click at [584, 294] on button "Add Tray" at bounding box center [629, 302] width 90 height 16
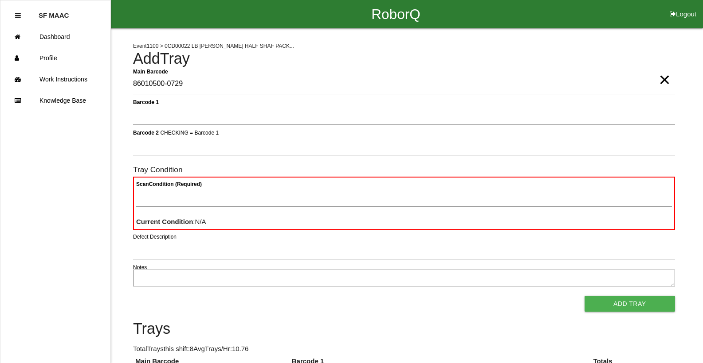
type Barcode "86010500-0729"
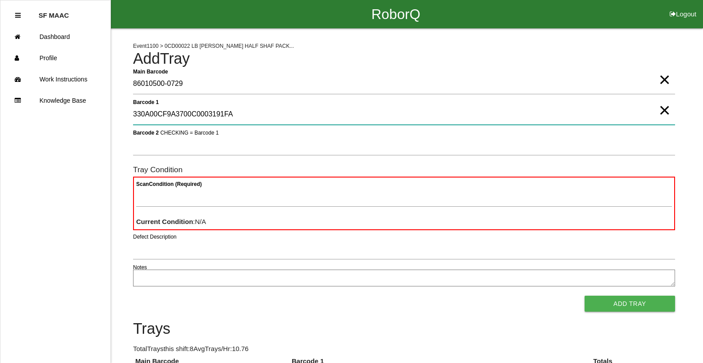
type 1 "330A00CF9A3700C0003191FA"
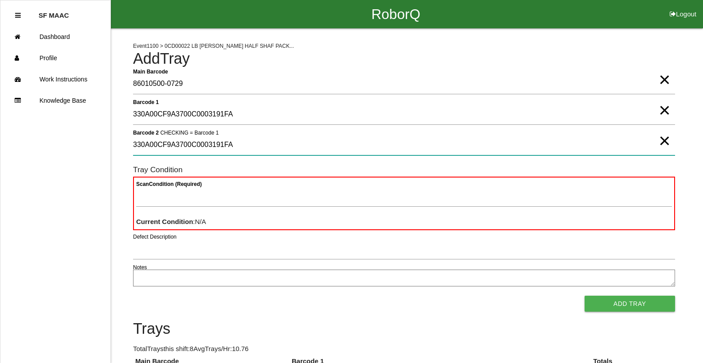
type 2 "330A00CF9A3700C0003191FA"
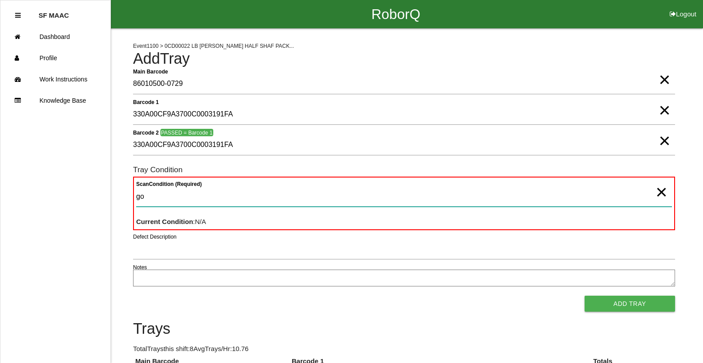
type Condition "goo"
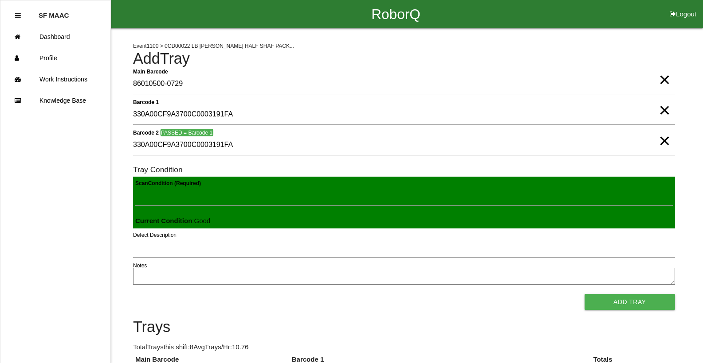
click at [584, 294] on button "Add Tray" at bounding box center [629, 302] width 90 height 16
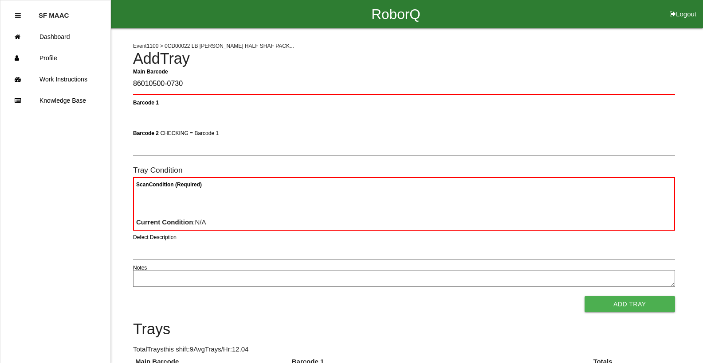
type Barcode "86010500-0730"
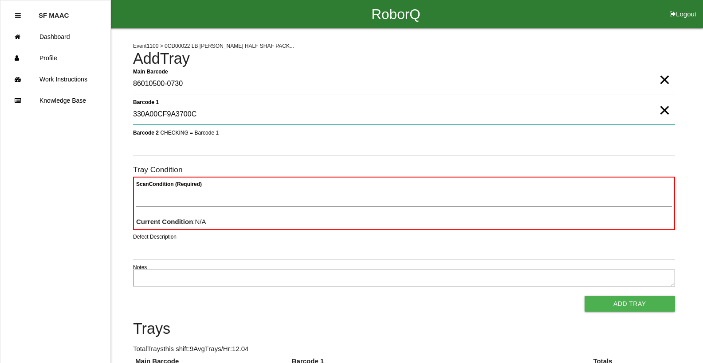
type 1 "330A00CF9A3700C0003191FB"
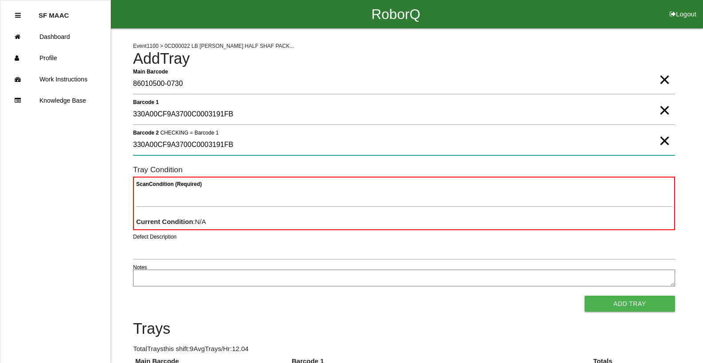
type 2 "330A00CF9A3700C0003191FB"
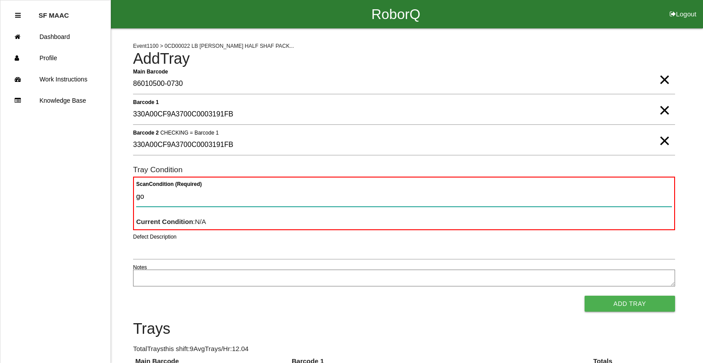
type Condition "goo"
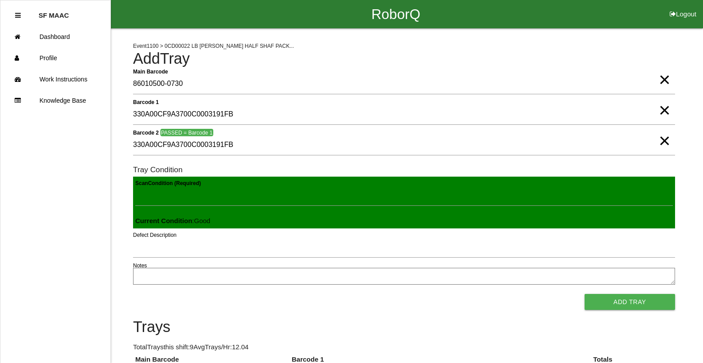
click at [584, 294] on button "Add Tray" at bounding box center [629, 302] width 90 height 16
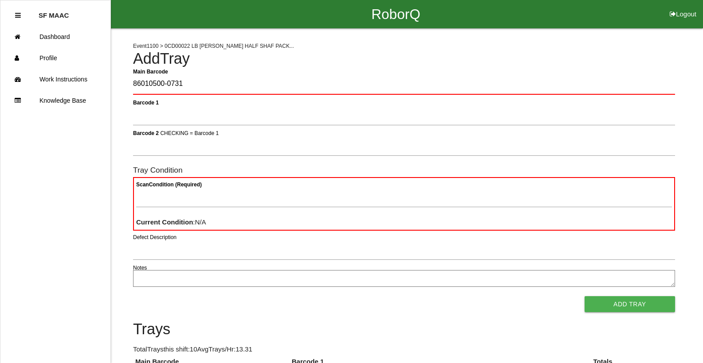
type Barcode "86010500-0731"
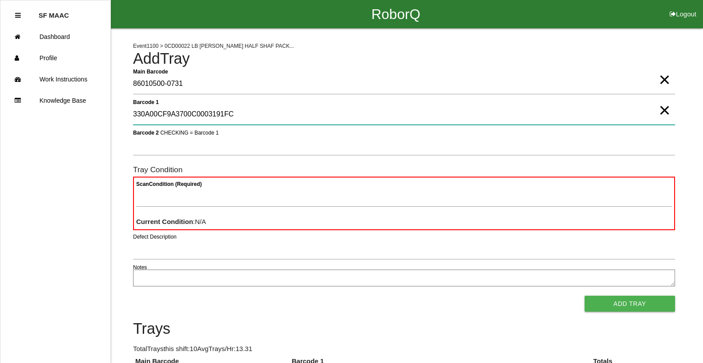
type 1 "330A00CF9A3700C0003191FC"
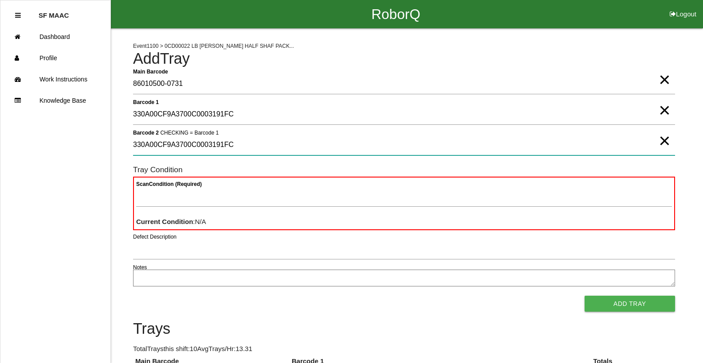
type 2 "330A00CF9A3700C0003191FC"
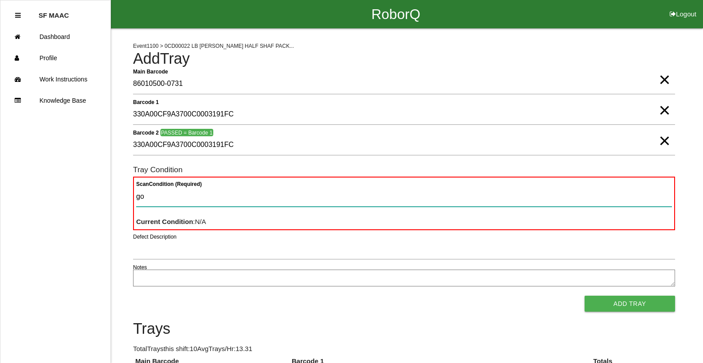
type Condition "goo"
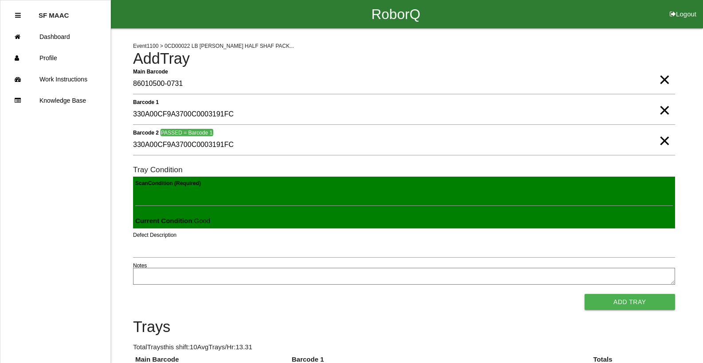
click at [584, 294] on button "Add Tray" at bounding box center [629, 302] width 90 height 16
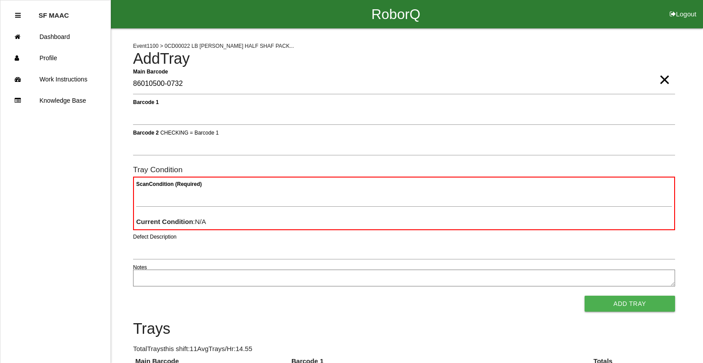
type Barcode "86010500-0732"
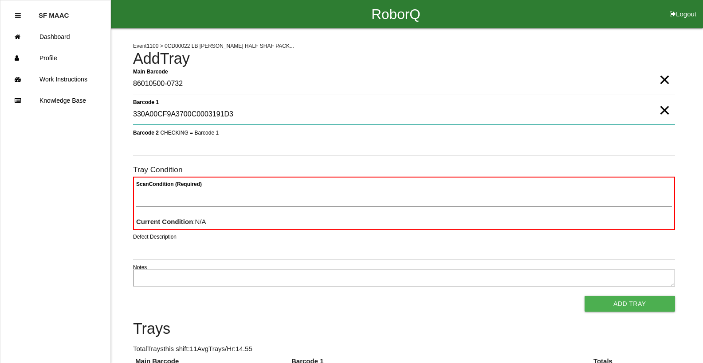
type 1 "330A00CF9A3700C0003191D3"
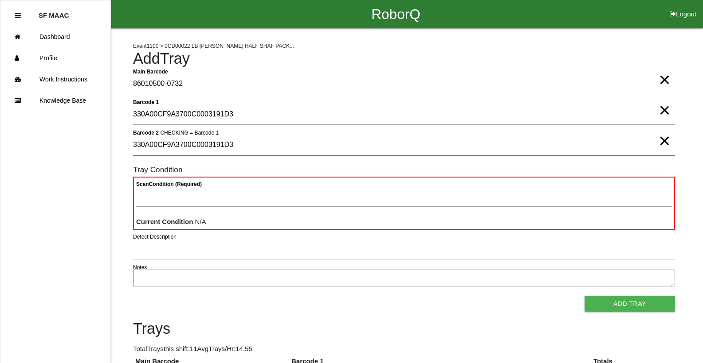
type 2 "330A00CF9A3700C0003191D3"
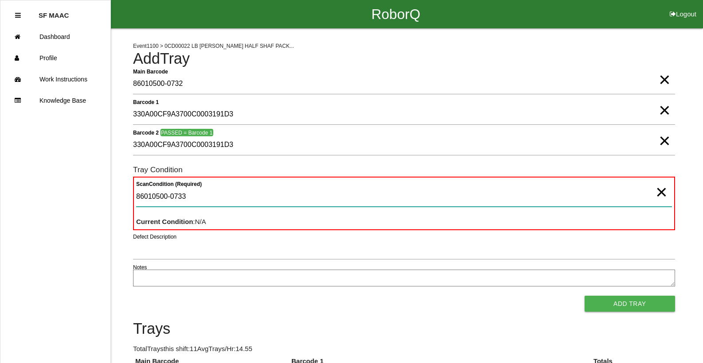
type Condition "86010500-0733"
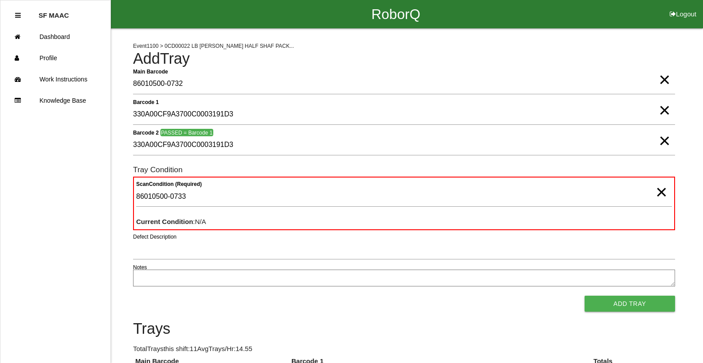
click at [655, 188] on span "×" at bounding box center [661, 184] width 12 height 18
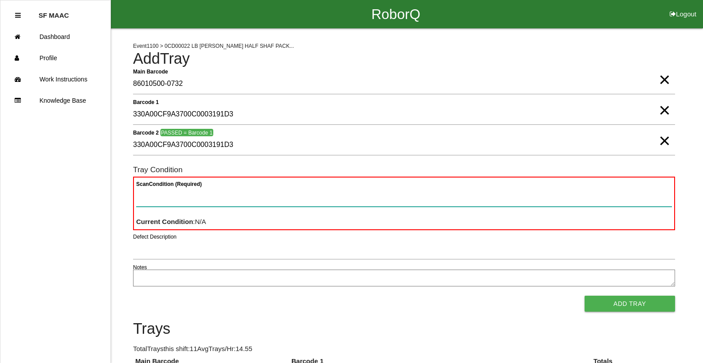
click at [653, 187] on Condition "Scan Condition (Required)" at bounding box center [403, 197] width 535 height 20
type Condition "goo"
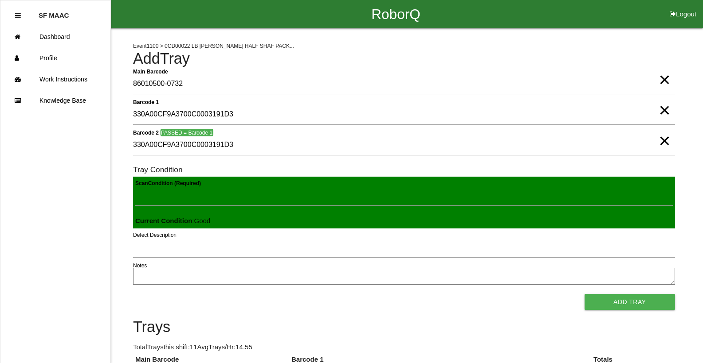
click at [584, 294] on button "Add Tray" at bounding box center [629, 302] width 90 height 16
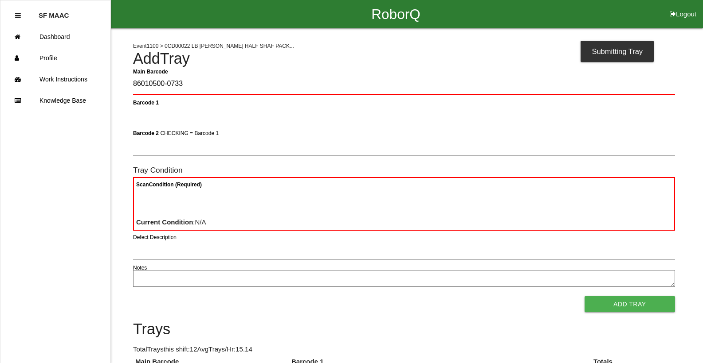
type Barcode "86010500-0733"
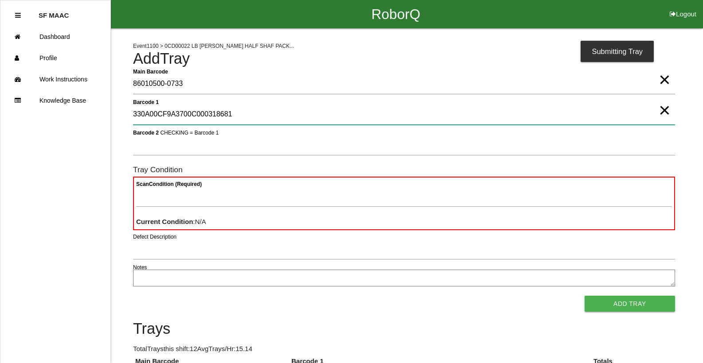
type 1 "330A00CF9A3700C000318681"
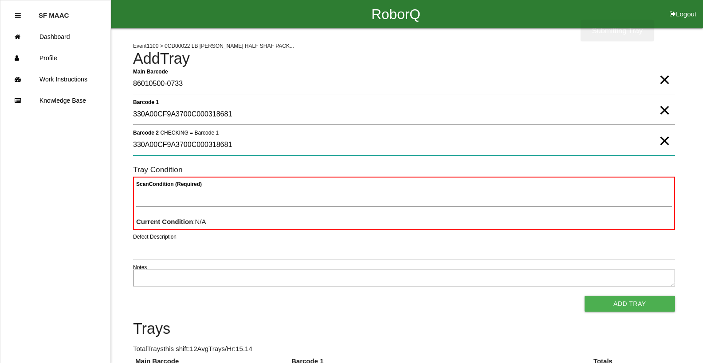
type 2 "330A00CF9A3700C000318681"
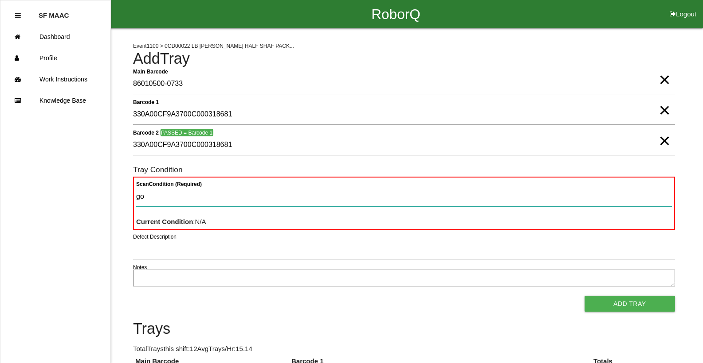
type Condition "goo"
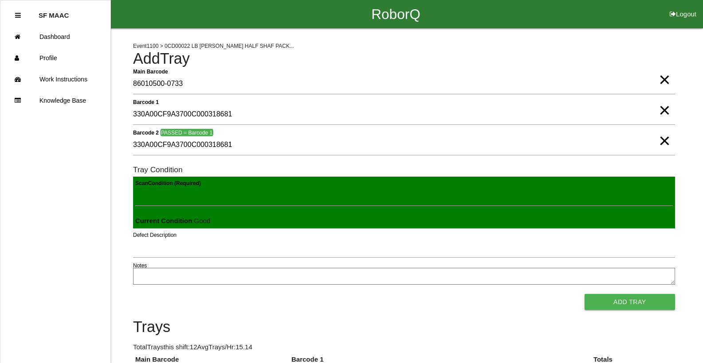
click at [584, 294] on button "Add Tray" at bounding box center [629, 302] width 90 height 16
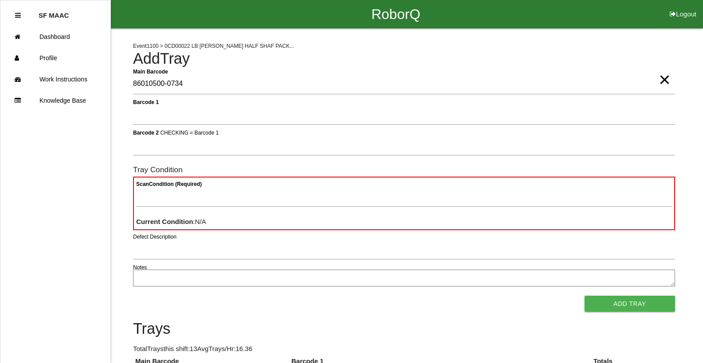
type Barcode "86010500-0734"
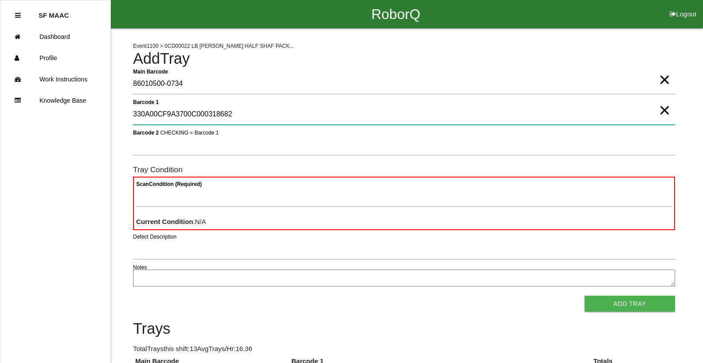
type 1 "330A00CF9A3700C000318682"
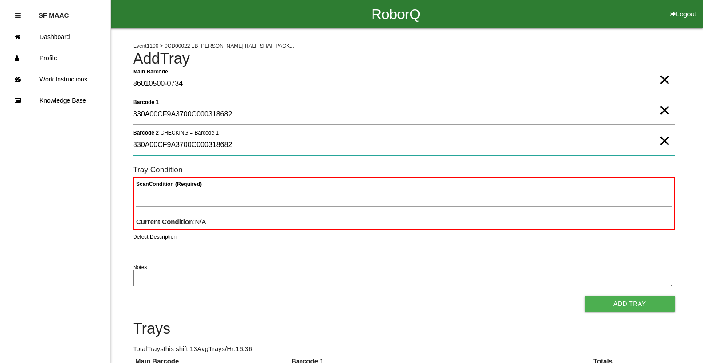
type 2 "330A00CF9A3700C000318682"
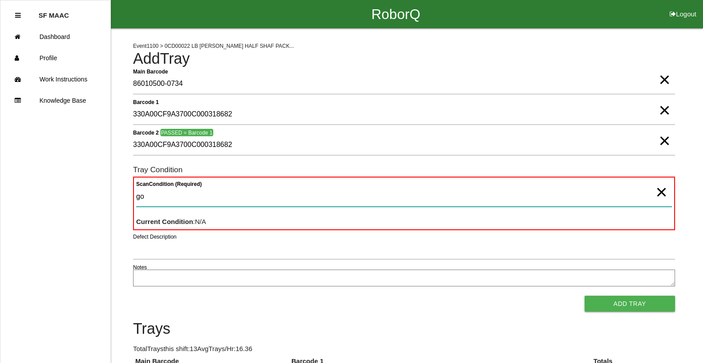
type Condition "goo"
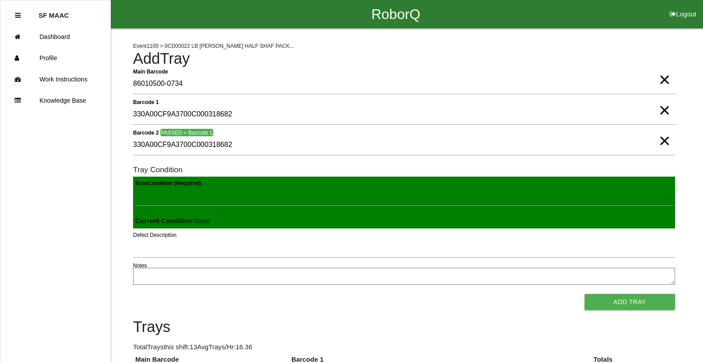
click at [584, 294] on button "Add Tray" at bounding box center [629, 302] width 90 height 16
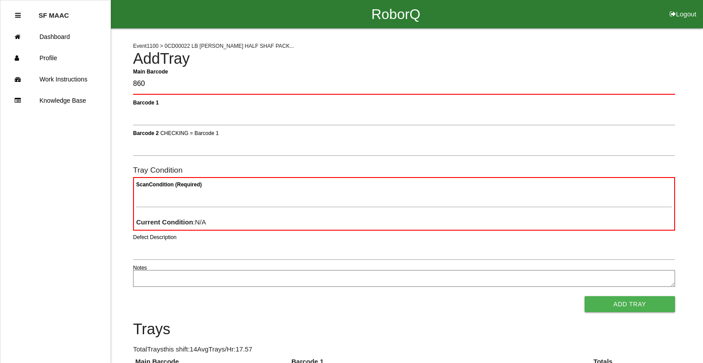
type Barcode "86010500-0735"
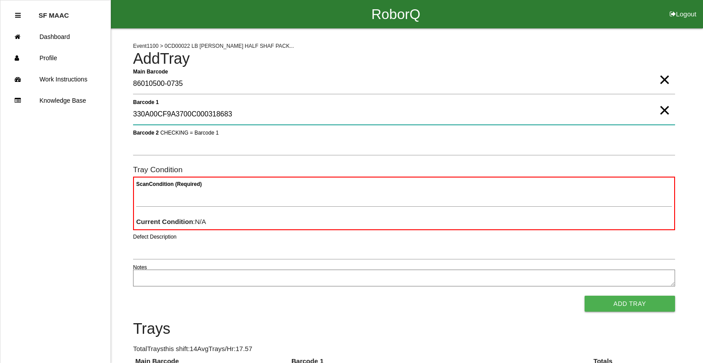
type 1 "330A00CF9A3700C000318683"
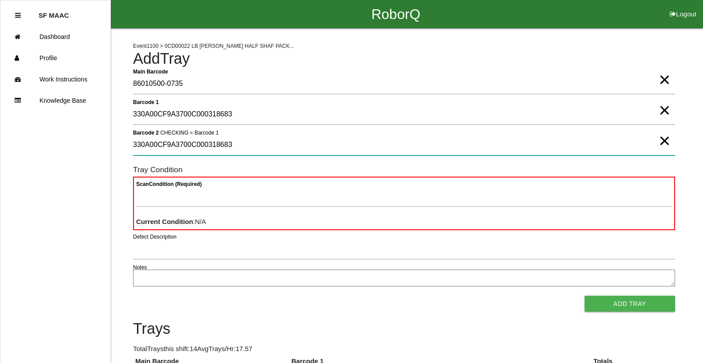
type 2 "330A00CF9A3700C000318683"
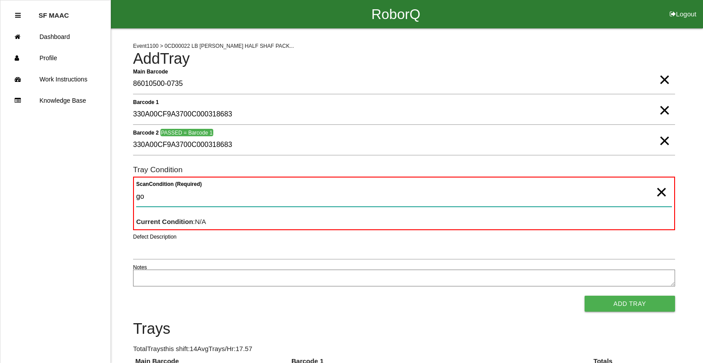
type Condition "goo"
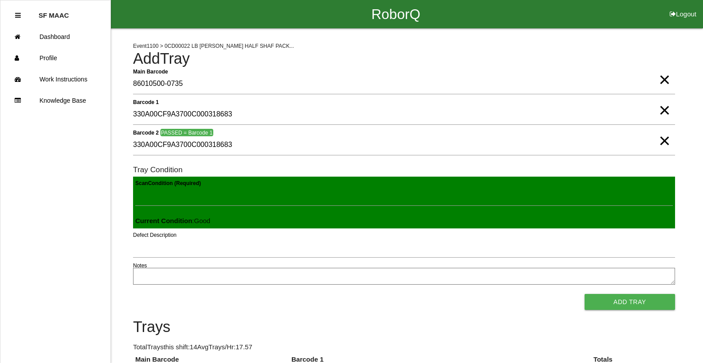
click at [584, 294] on button "Add Tray" at bounding box center [629, 302] width 90 height 16
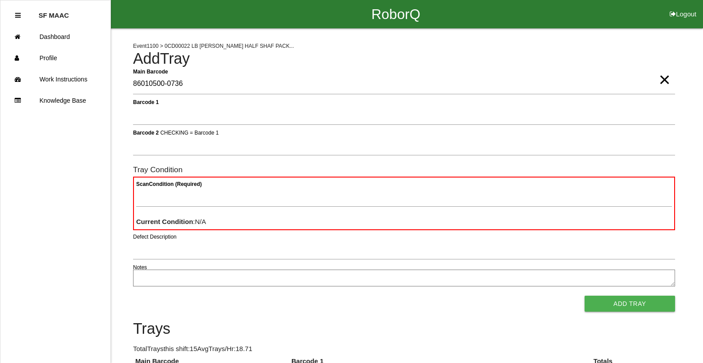
type Barcode "86010500-0736"
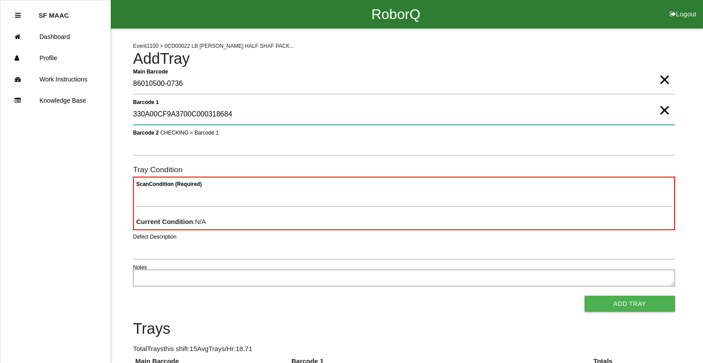
type 1 "330A00CF9A3700C000318684"
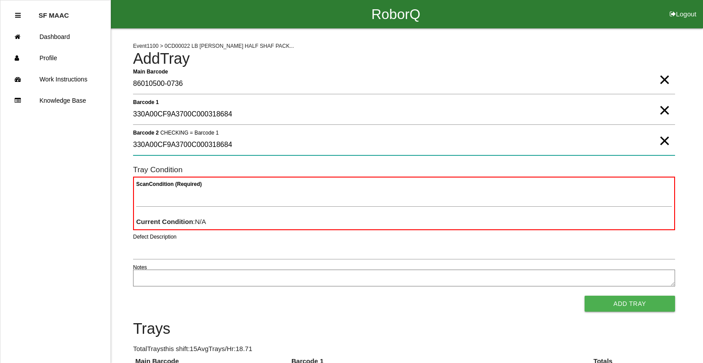
type 2 "330A00CF9A3700C000318684"
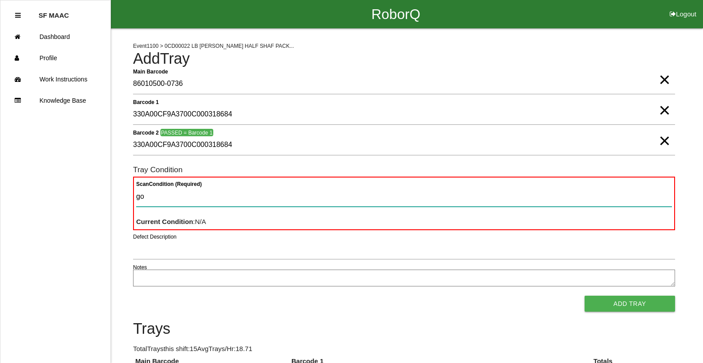
type Condition "goo"
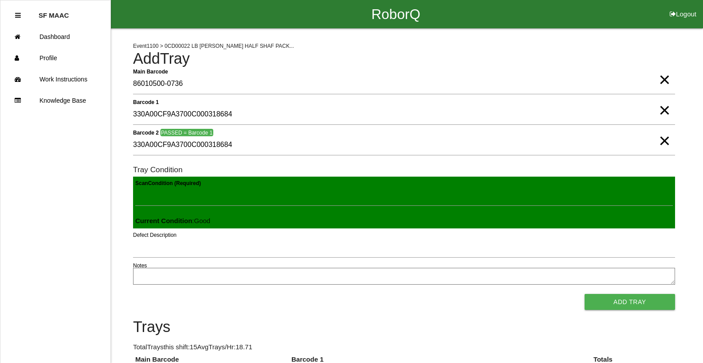
click at [584, 294] on button "Add Tray" at bounding box center [629, 302] width 90 height 16
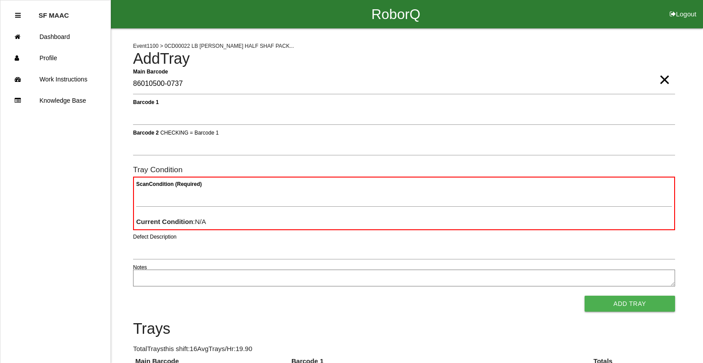
type Barcode "86010500-0737"
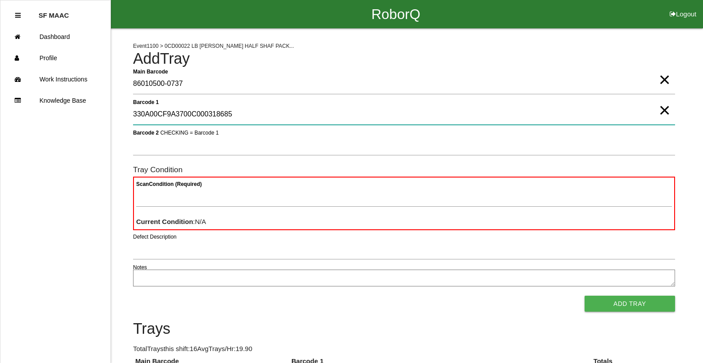
type 1 "330A00CF9A3700C000318685"
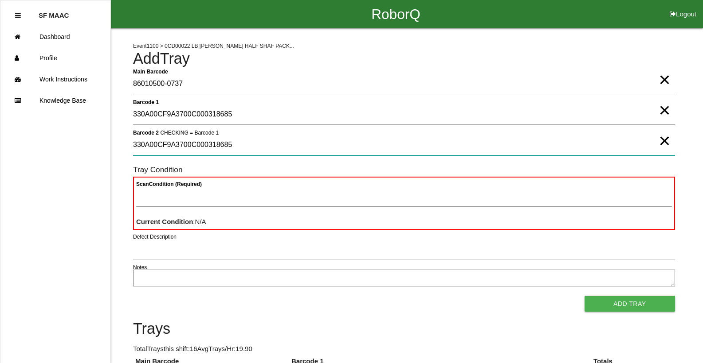
type 2 "330A00CF9A3700C000318685"
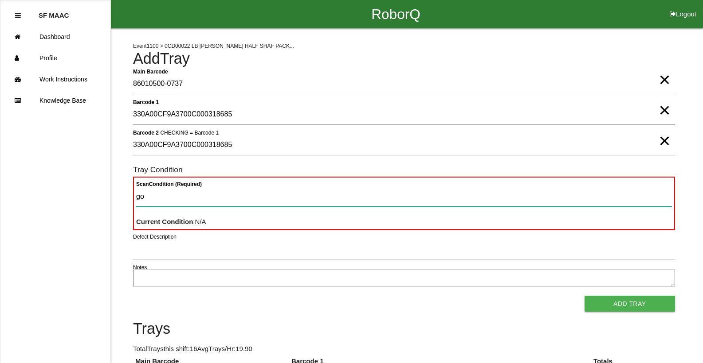
type Condition "goo"
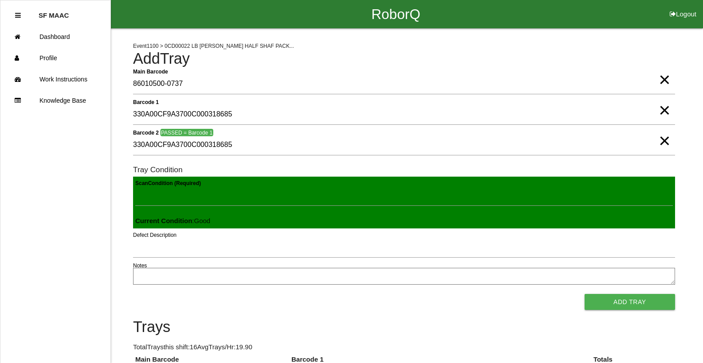
click button "Add Tray" at bounding box center [629, 302] width 90 height 16
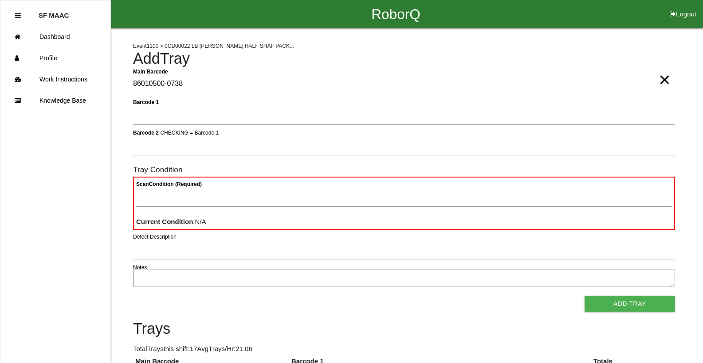
type Barcode "86010500-0738"
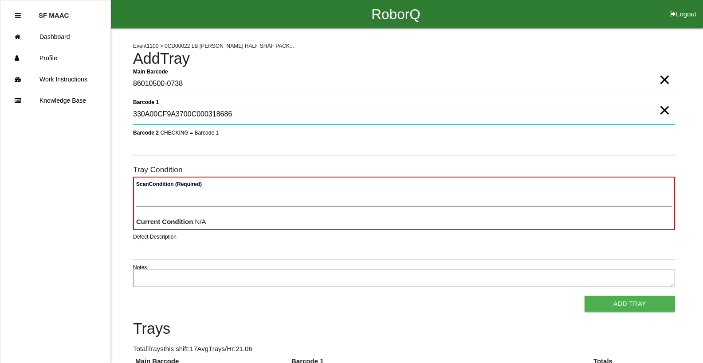
type 1 "330A00CF9A3700C000318686"
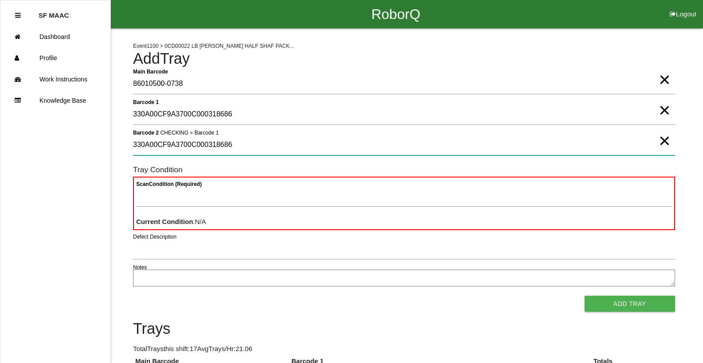
type 2 "330A00CF9A3700C000318686"
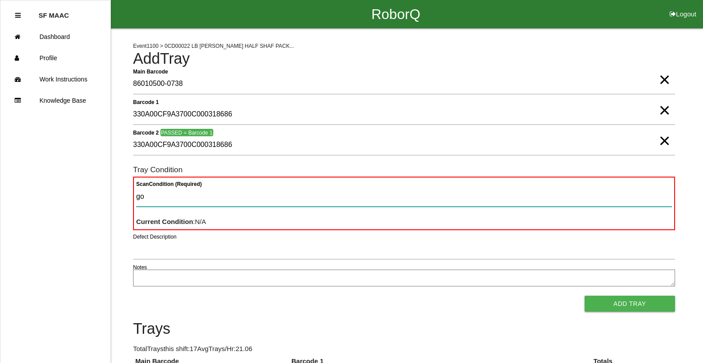
type Condition "goo"
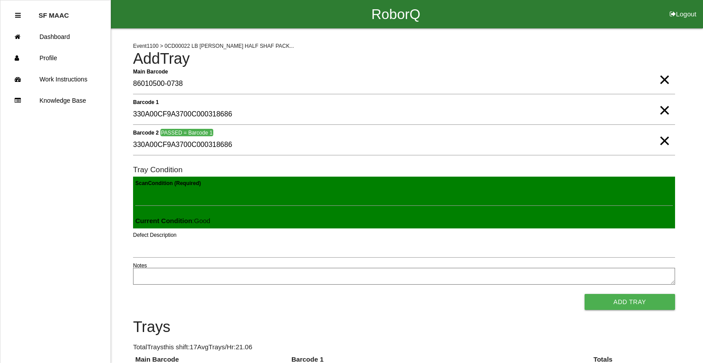
click button "Add Tray" at bounding box center [629, 302] width 90 height 16
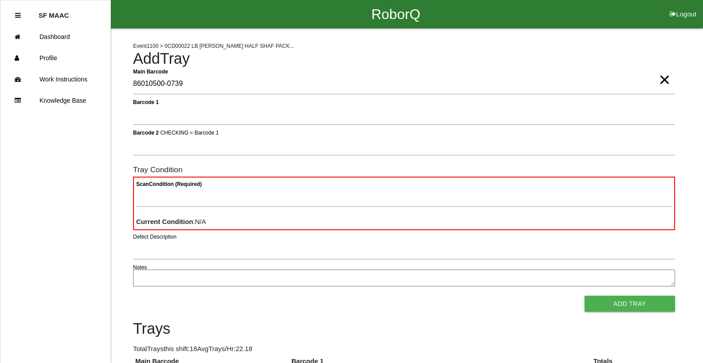
type Barcode "86010500-0739"
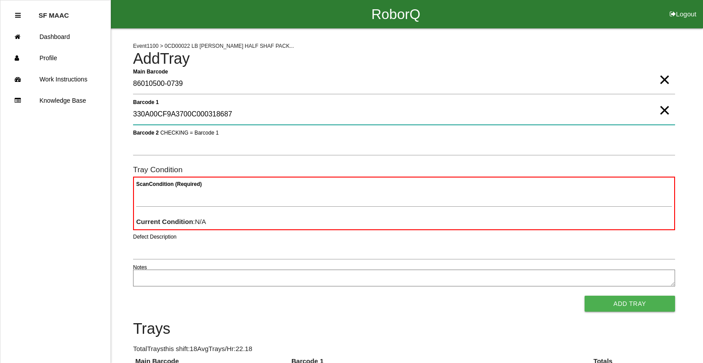
type 1 "330A00CF9A3700C000318687"
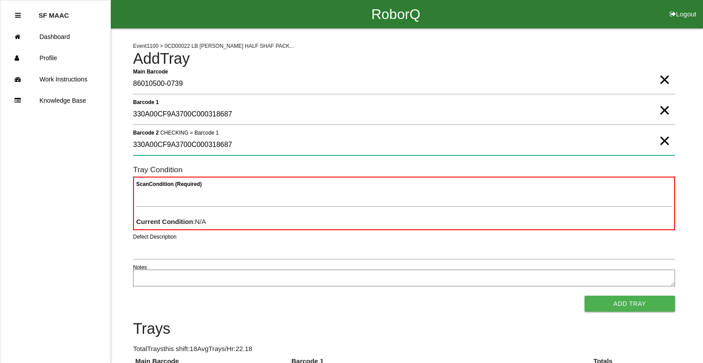
type 2 "330A00CF9A3700C000318687"
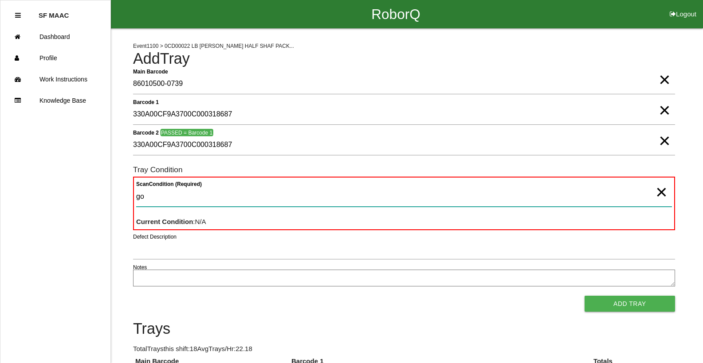
type Condition "goo"
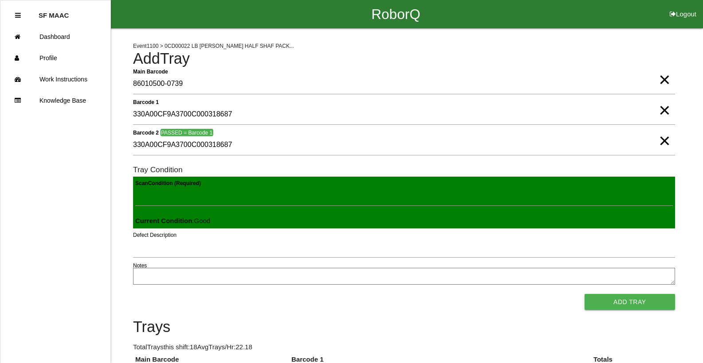
click at [584, 294] on button "Add Tray" at bounding box center [629, 302] width 90 height 16
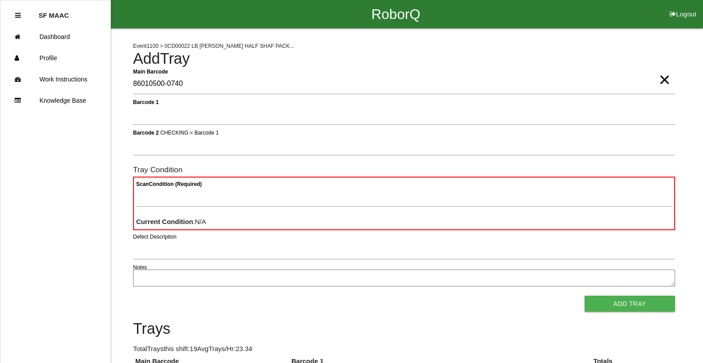
type Barcode "86010500-0740"
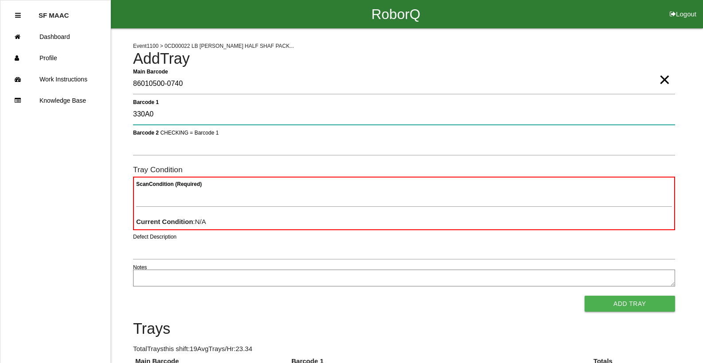
type 1 "330A00CF9A3700C000318688"
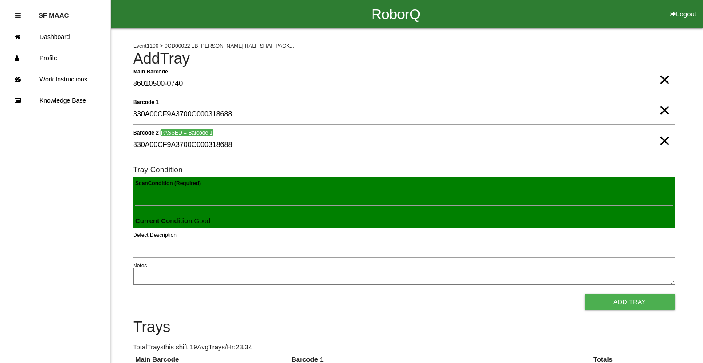
click button "Add Tray" at bounding box center [629, 302] width 90 height 16
click at [584, 294] on button "Add Tray" at bounding box center [629, 302] width 90 height 16
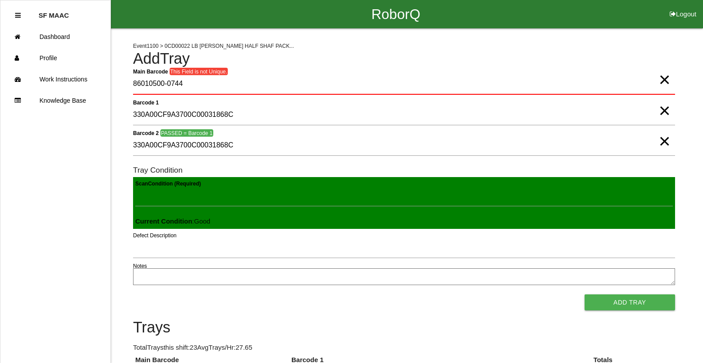
click at [584, 295] on button "Add Tray" at bounding box center [629, 303] width 90 height 16
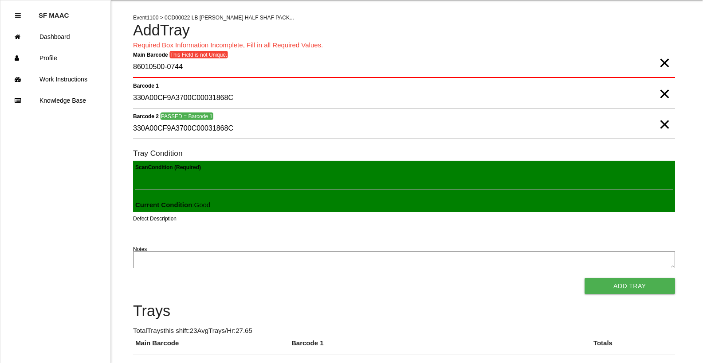
scroll to position [346, 0]
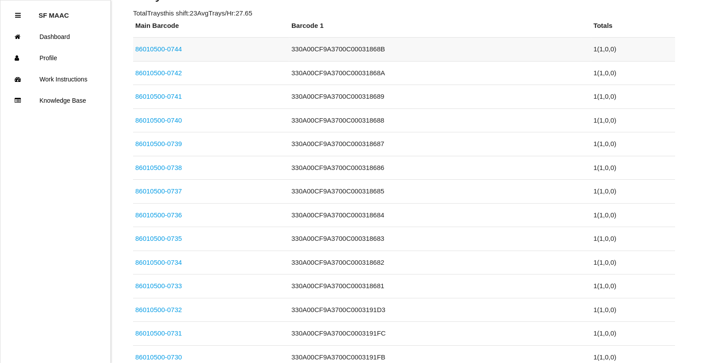
click at [176, 52] on link "86010500-0744" at bounding box center [158, 49] width 47 height 8
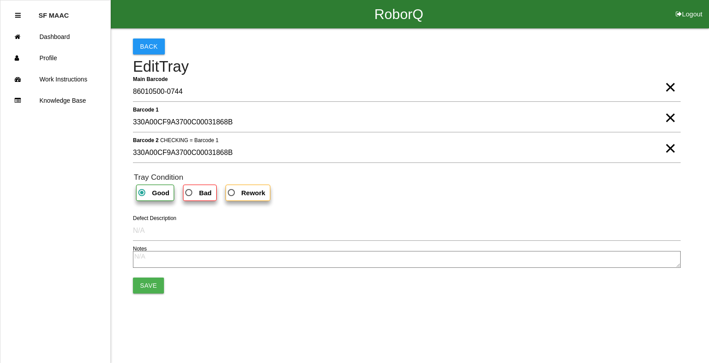
click at [674, 87] on span "×" at bounding box center [671, 79] width 12 height 18
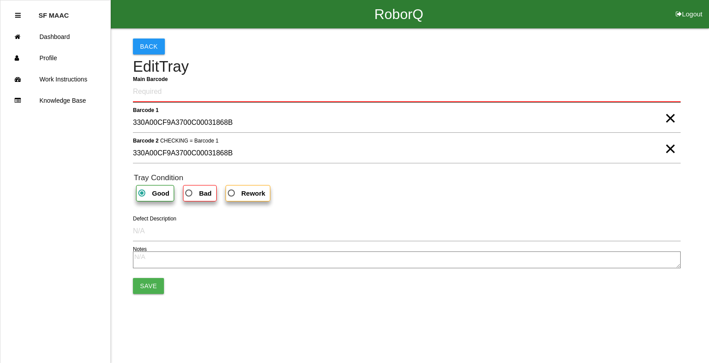
click at [371, 84] on Barcode "Main Barcode" at bounding box center [407, 92] width 548 height 21
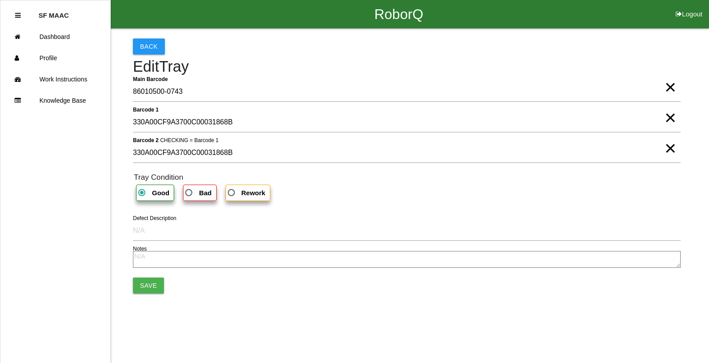
drag, startPoint x: 143, startPoint y: 282, endPoint x: 159, endPoint y: 304, distance: 26.7
click at [159, 304] on div "Back Edit Tray Main Barcode 86010500-0743 × Barcode 1 330A00CF9A3700C00031868B …" at bounding box center [407, 165] width 548 height 275
click at [148, 286] on button "Save" at bounding box center [148, 286] width 31 height 16
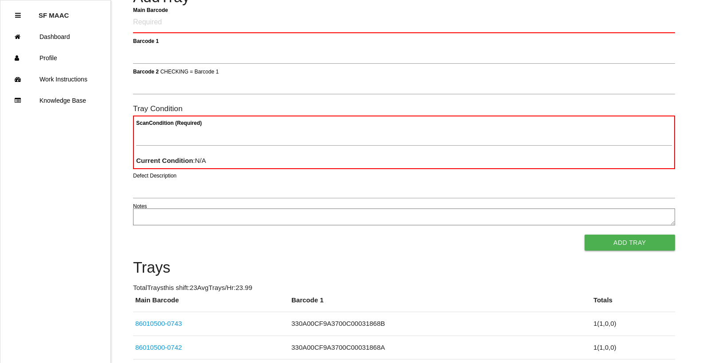
scroll to position [65, 0]
